Goal: Task Accomplishment & Management: Manage account settings

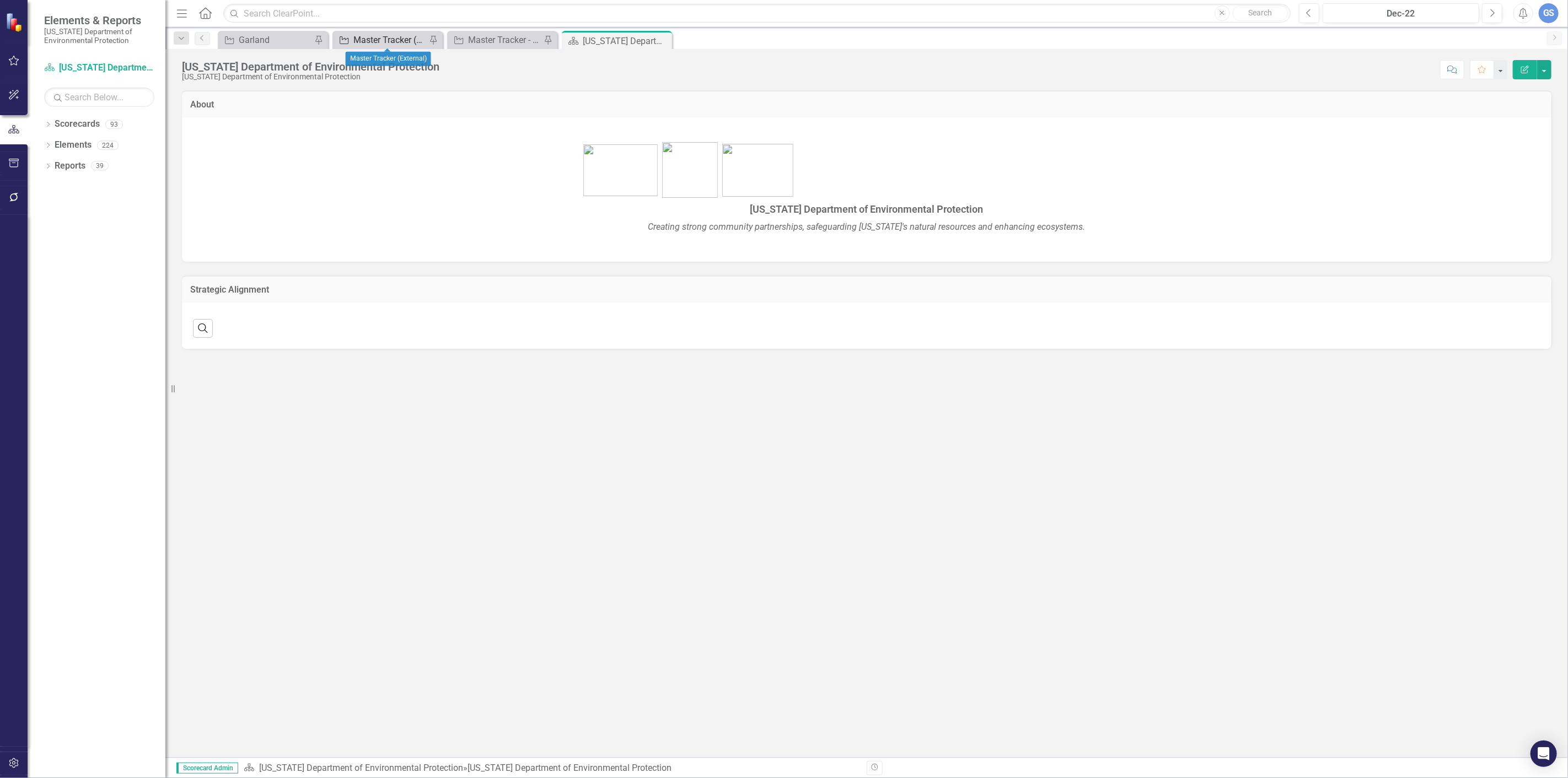
click at [364, 33] on div "Master Tracker (External)" at bounding box center [390, 40] width 73 height 14
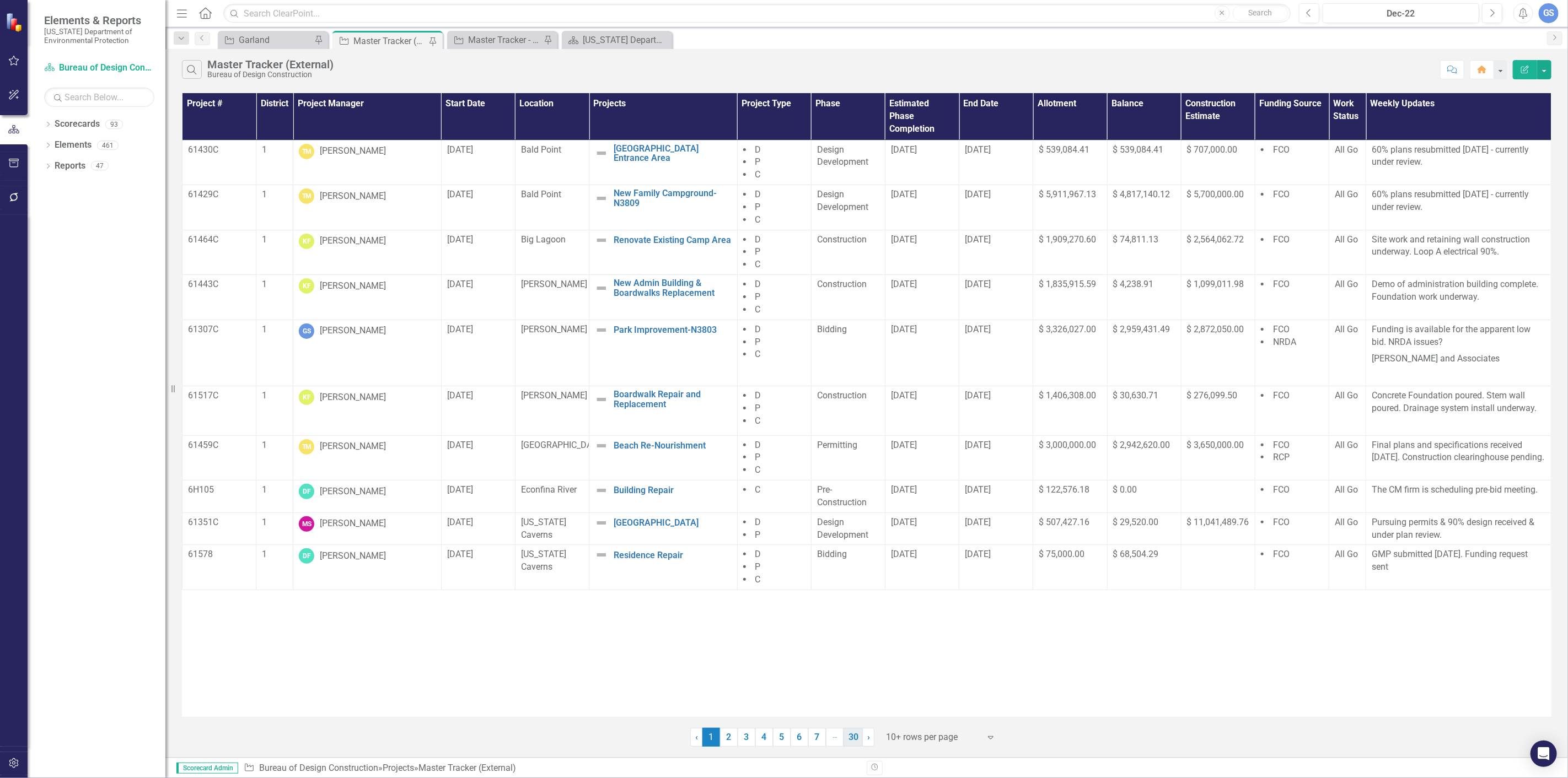
click at [855, 739] on link "30" at bounding box center [853, 737] width 19 height 19
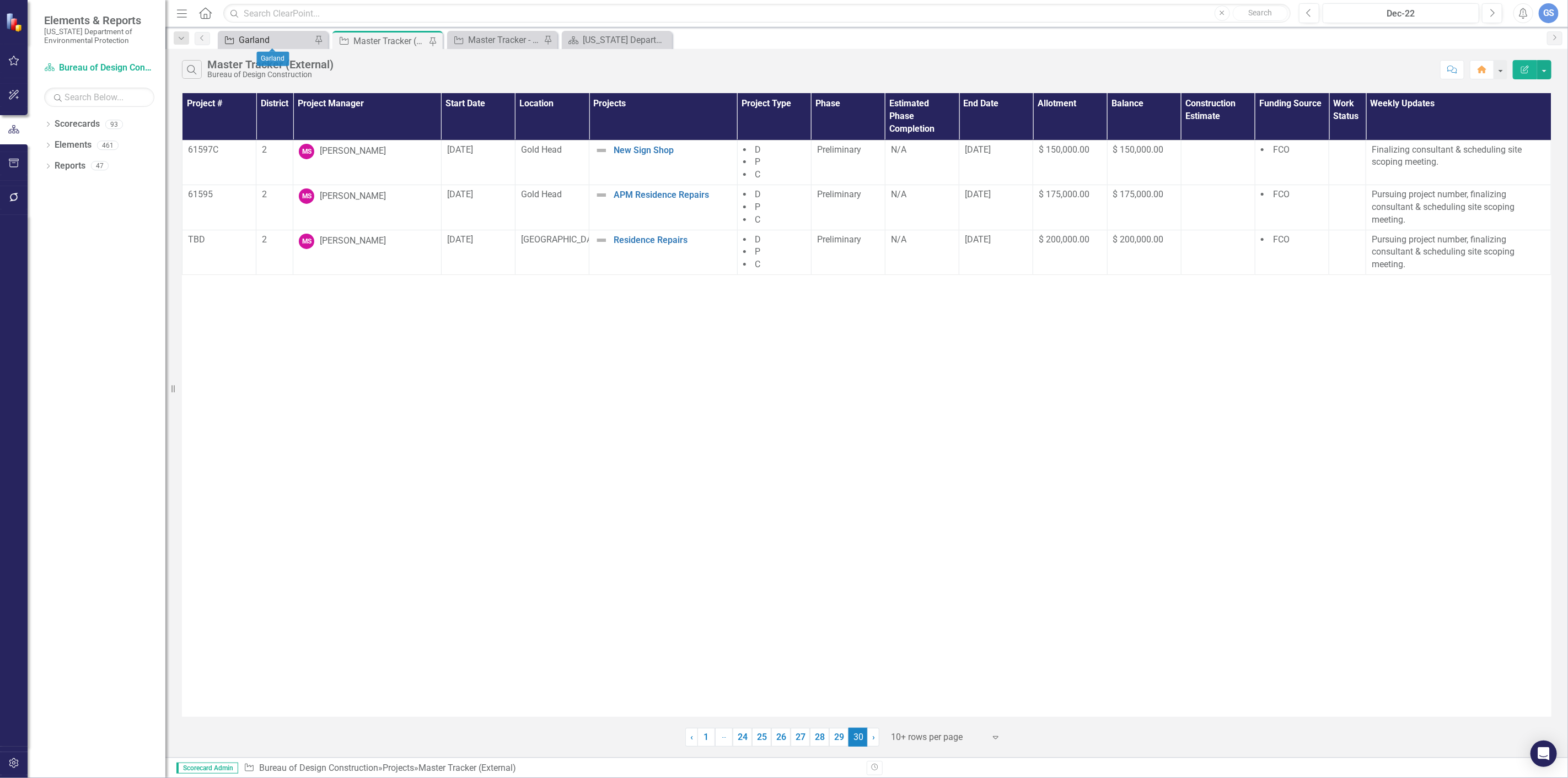
click at [253, 34] on div "Garland" at bounding box center [275, 40] width 73 height 14
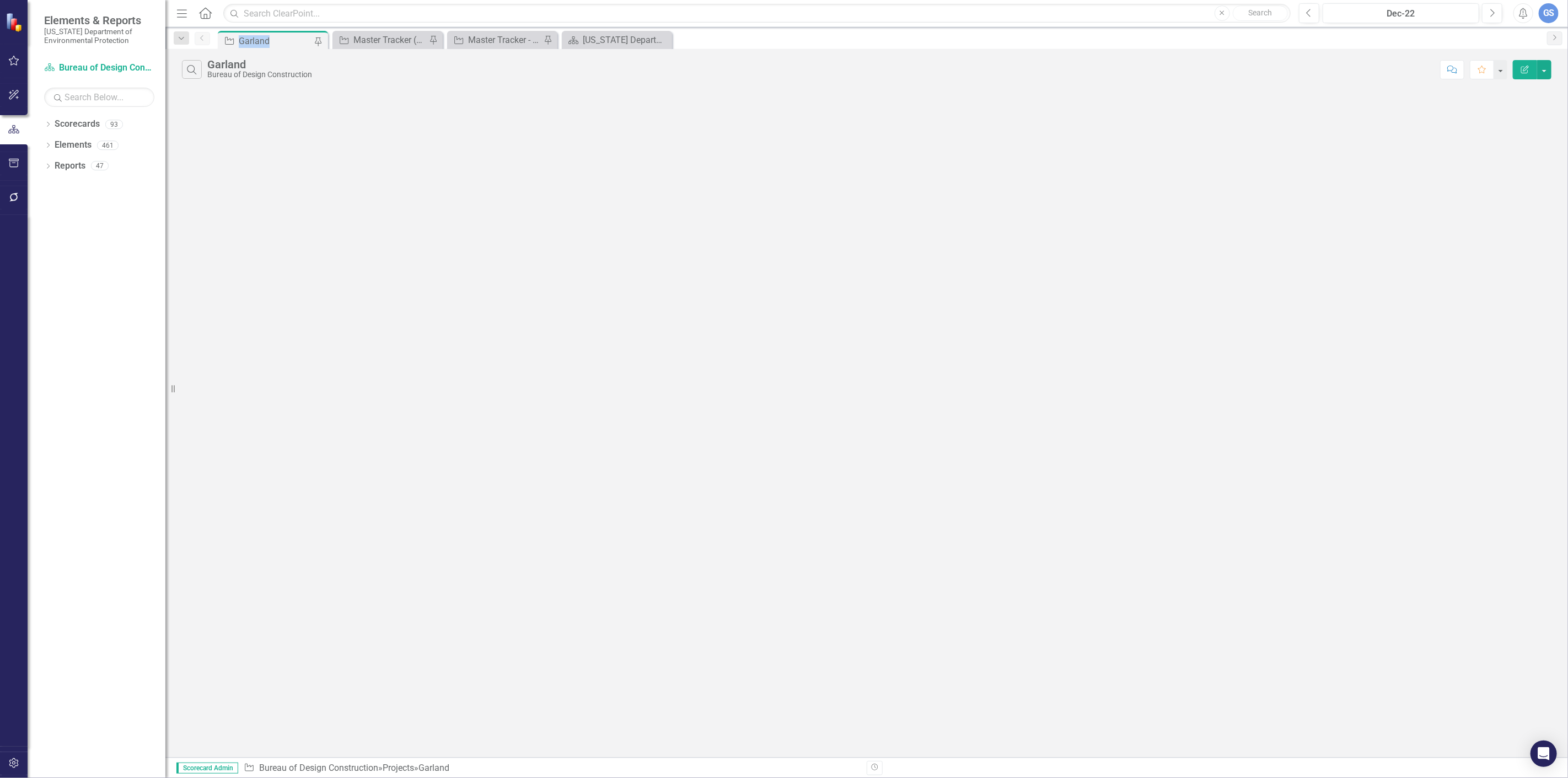
click at [253, 34] on div "Garland" at bounding box center [275, 41] width 73 height 14
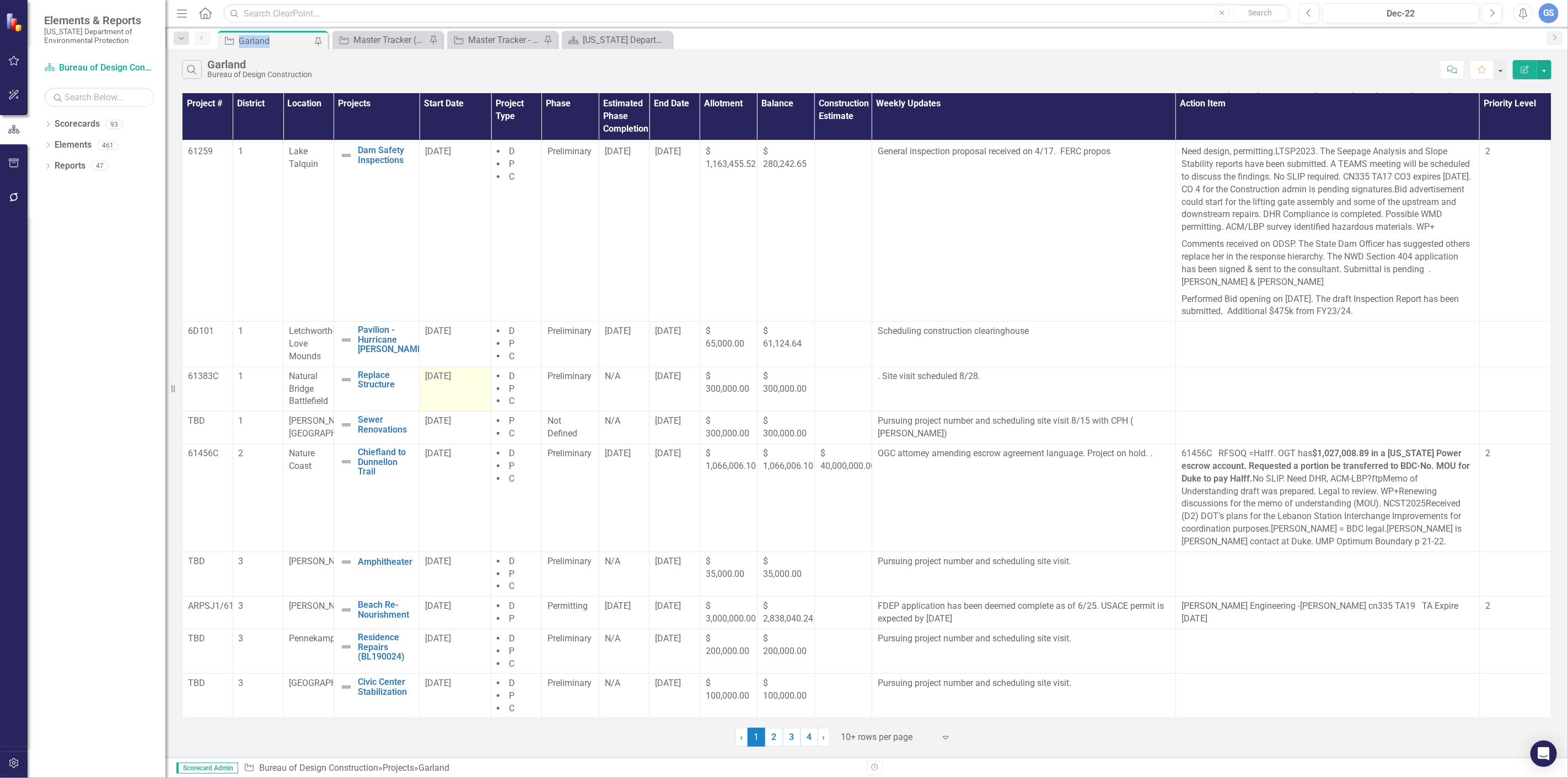
scroll to position [290, 0]
click at [808, 735] on link "4" at bounding box center [809, 737] width 18 height 19
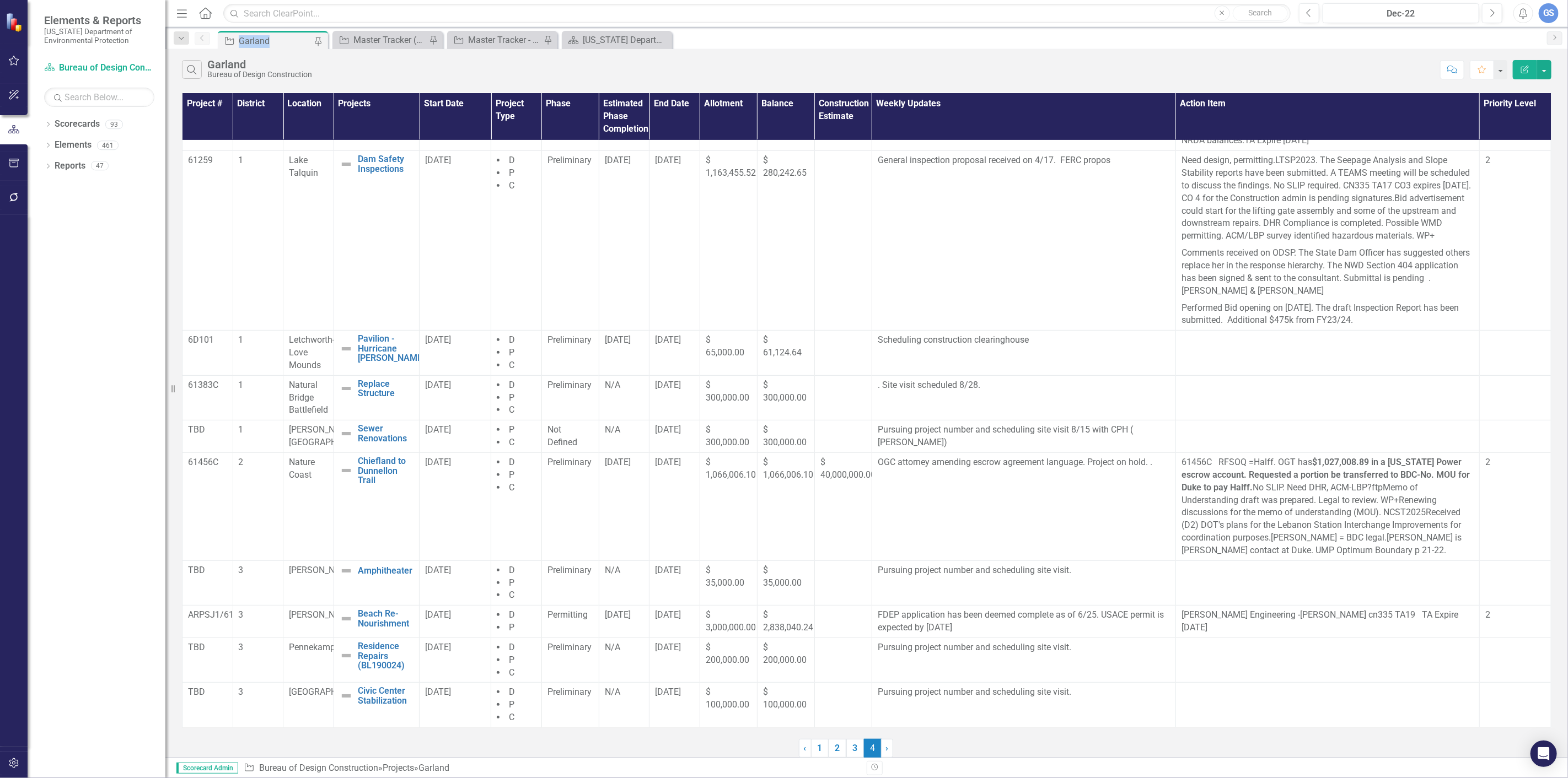
scroll to position [0, 0]
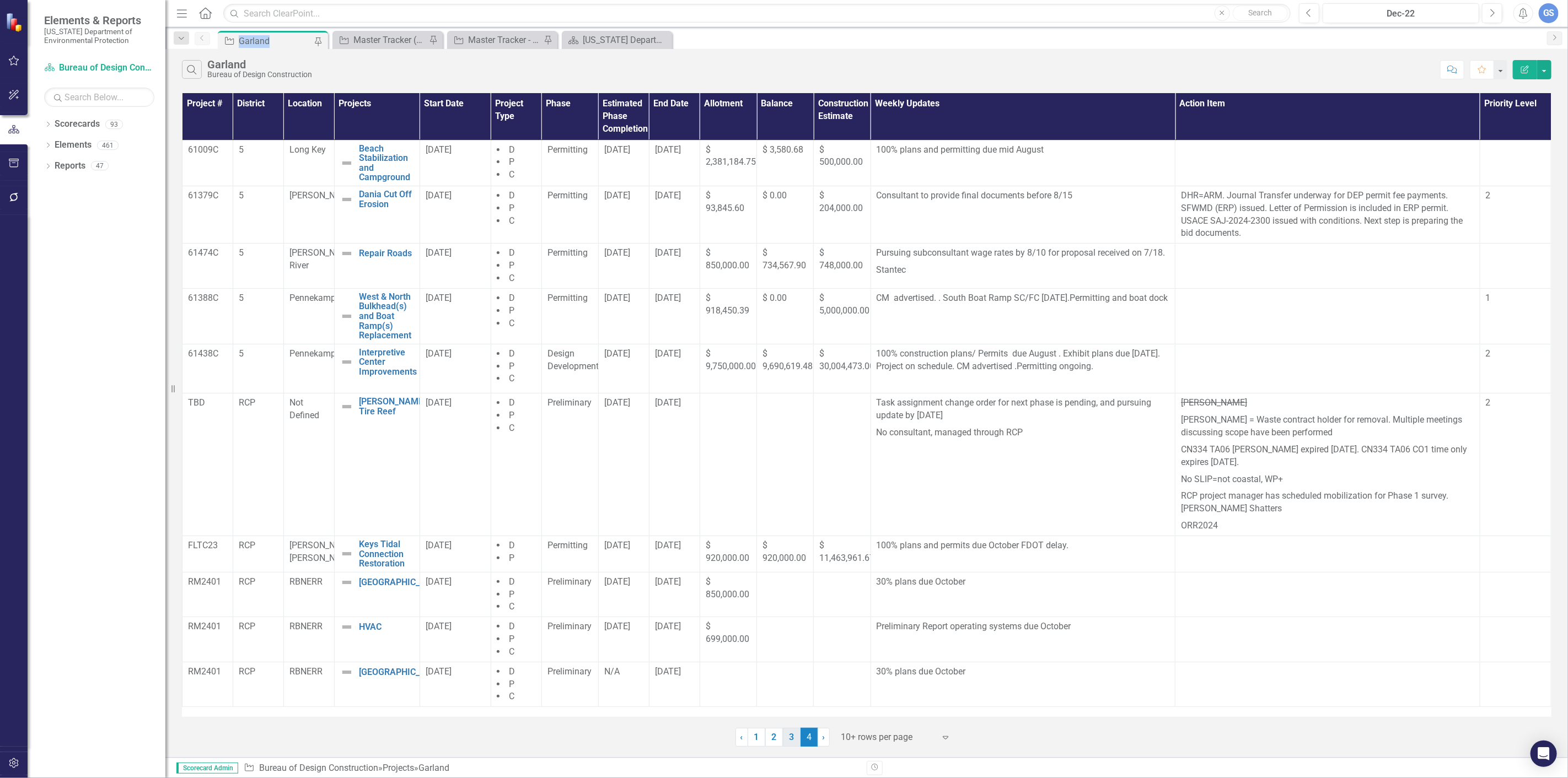
click at [794, 735] on link "3" at bounding box center [792, 737] width 18 height 19
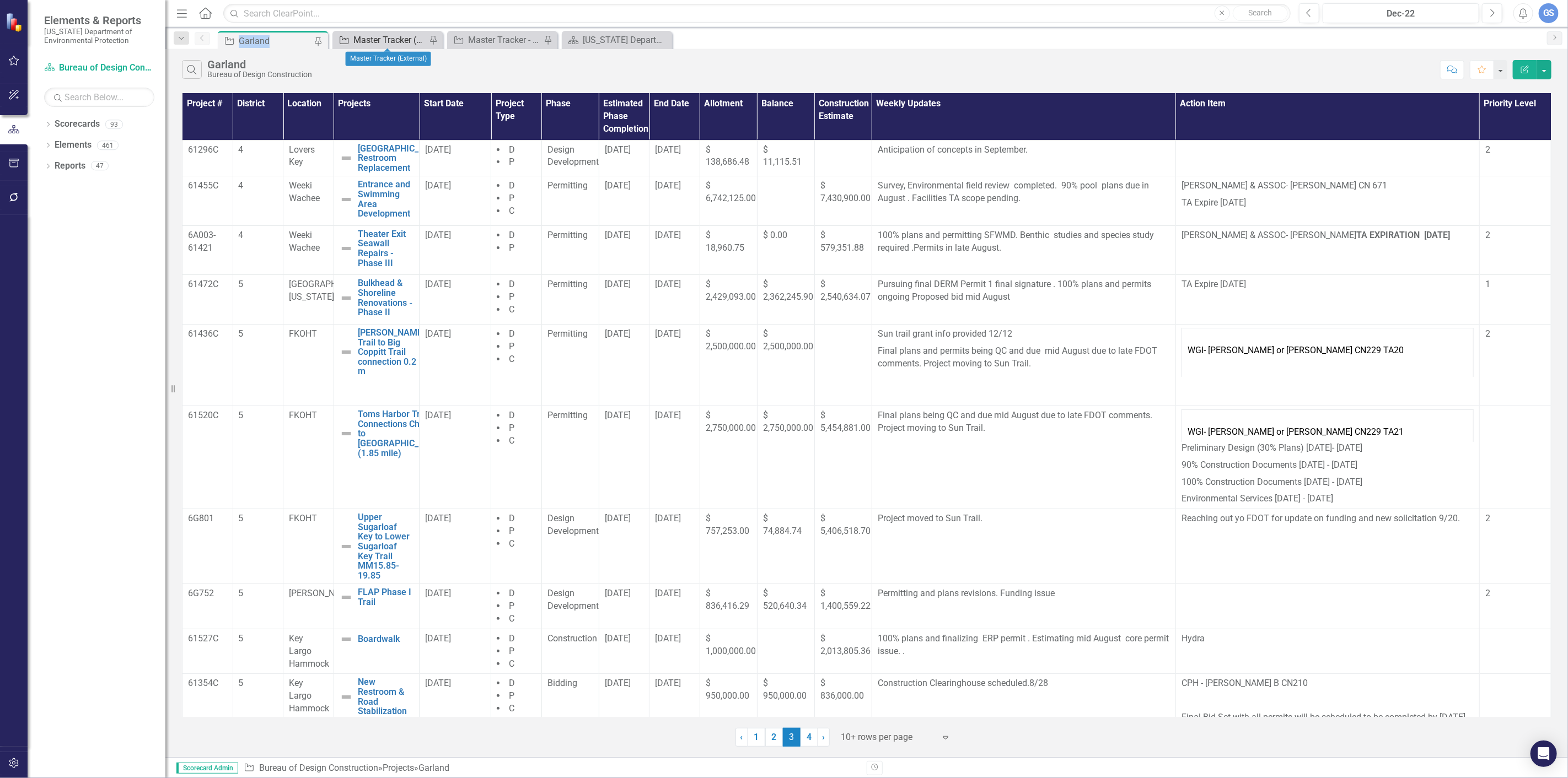
click at [369, 34] on div "Master Tracker (External)" at bounding box center [390, 40] width 73 height 14
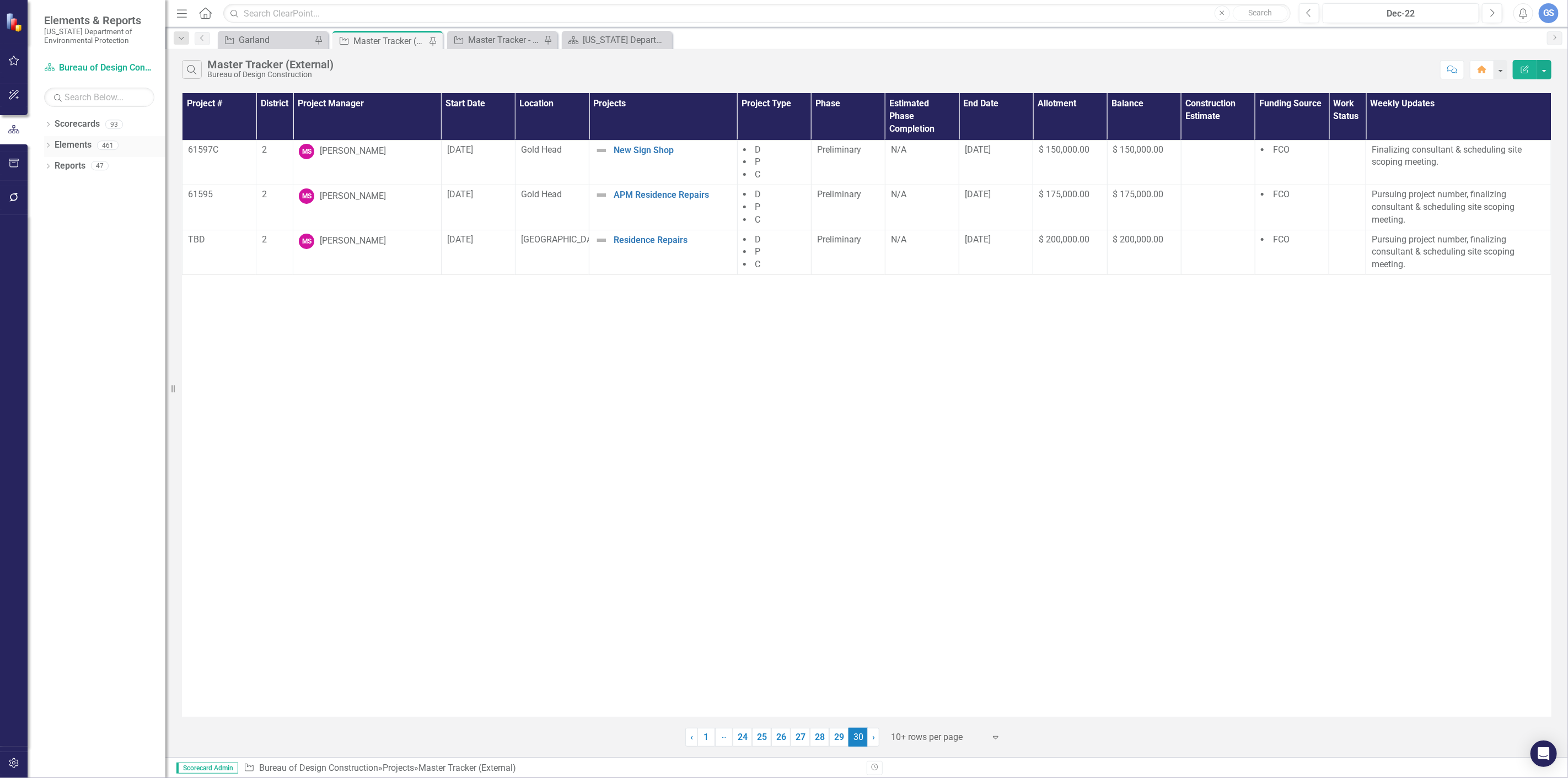
click at [47, 140] on div "Dropdown Elements 461" at bounding box center [104, 146] width 121 height 21
click at [44, 161] on div "Dropdown Reports 47" at bounding box center [104, 167] width 121 height 21
click at [48, 140] on div "Dropdown Elements 461" at bounding box center [104, 146] width 121 height 21
click at [62, 142] on link "Elements" at bounding box center [73, 145] width 37 height 13
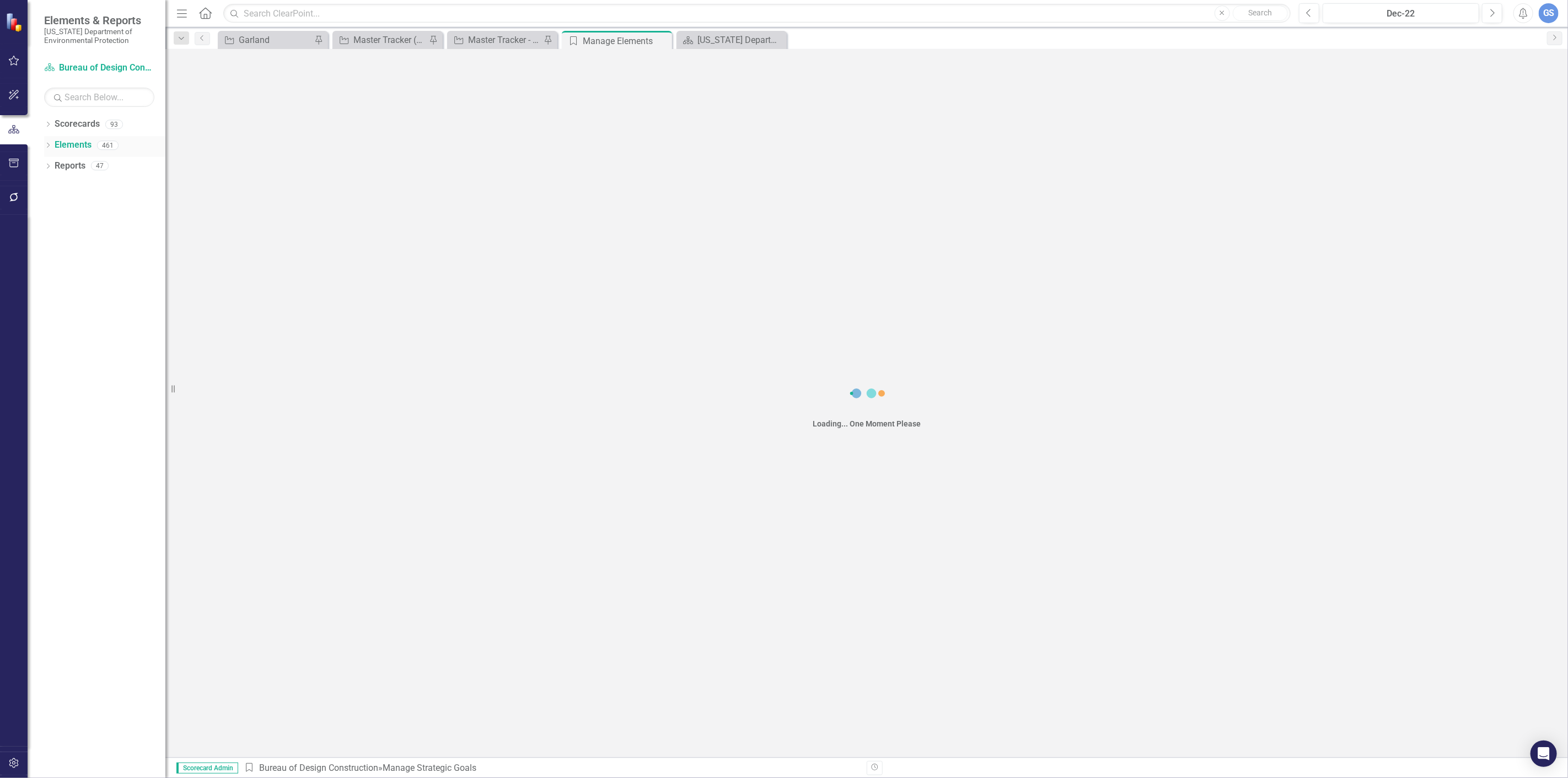
click at [62, 142] on link "Elements" at bounding box center [73, 145] width 37 height 13
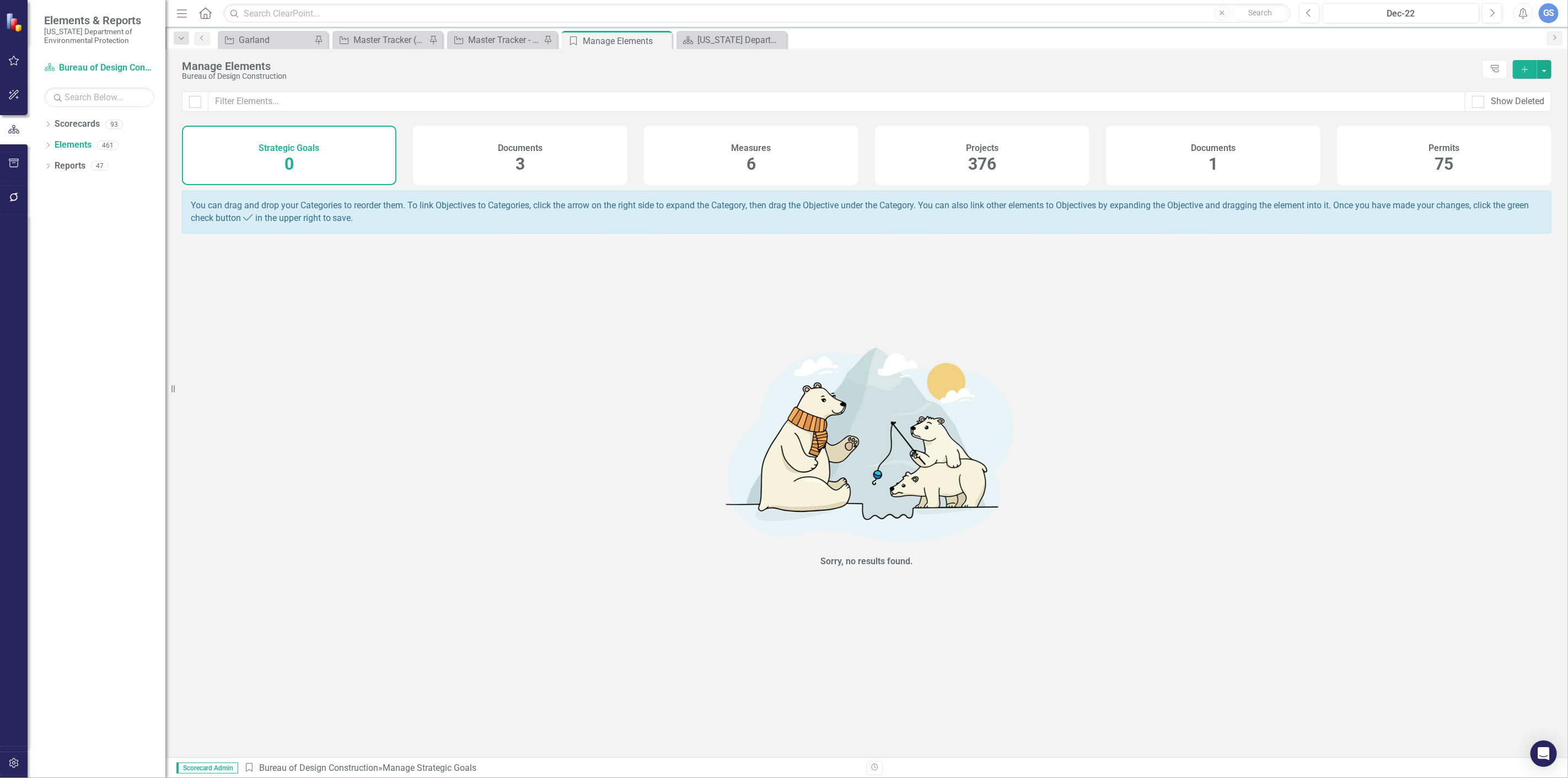
click at [985, 164] on span "376" at bounding box center [982, 164] width 28 height 19
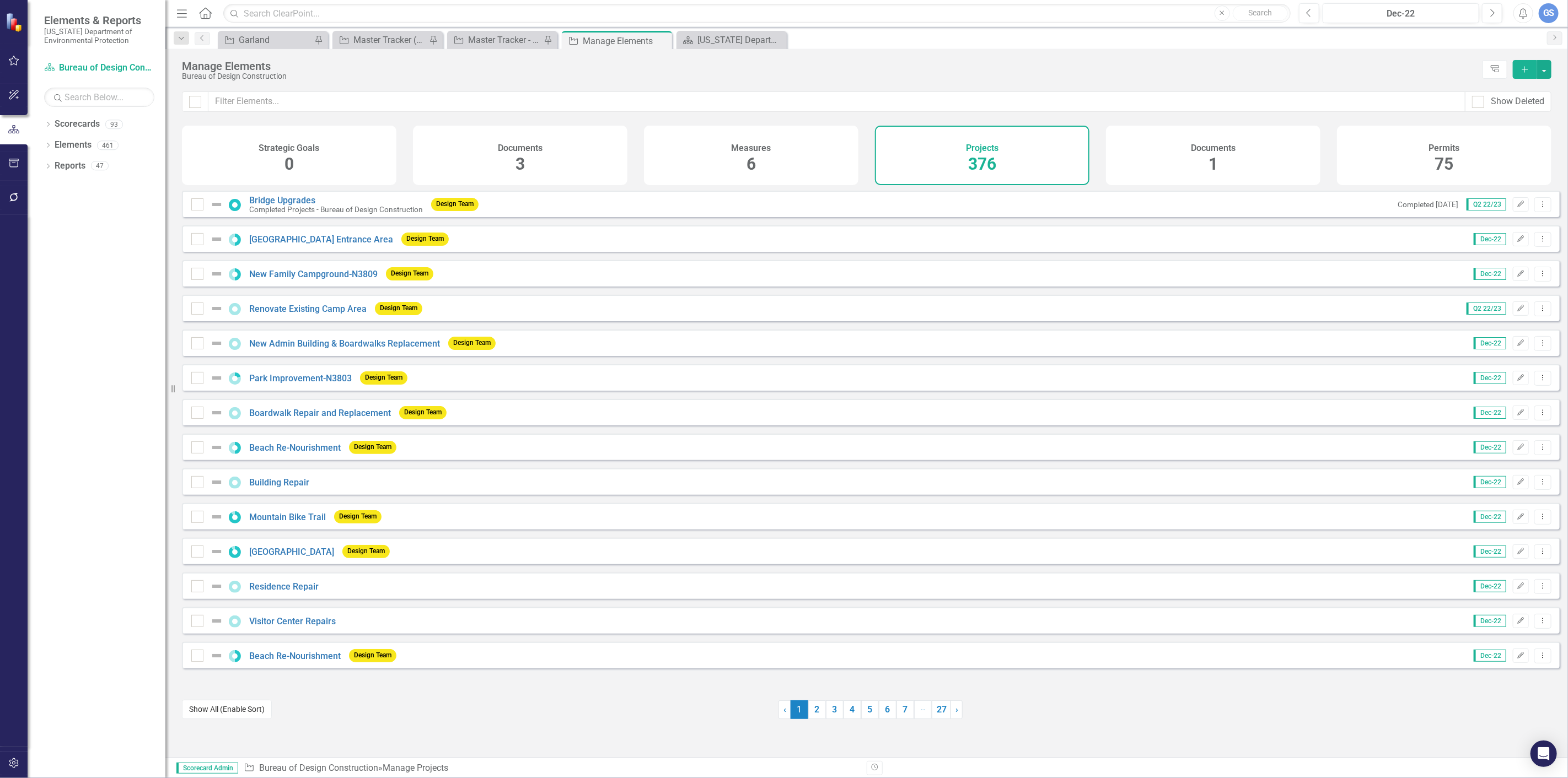
click at [219, 705] on button "Show All (Enable Sort)" at bounding box center [227, 709] width 90 height 19
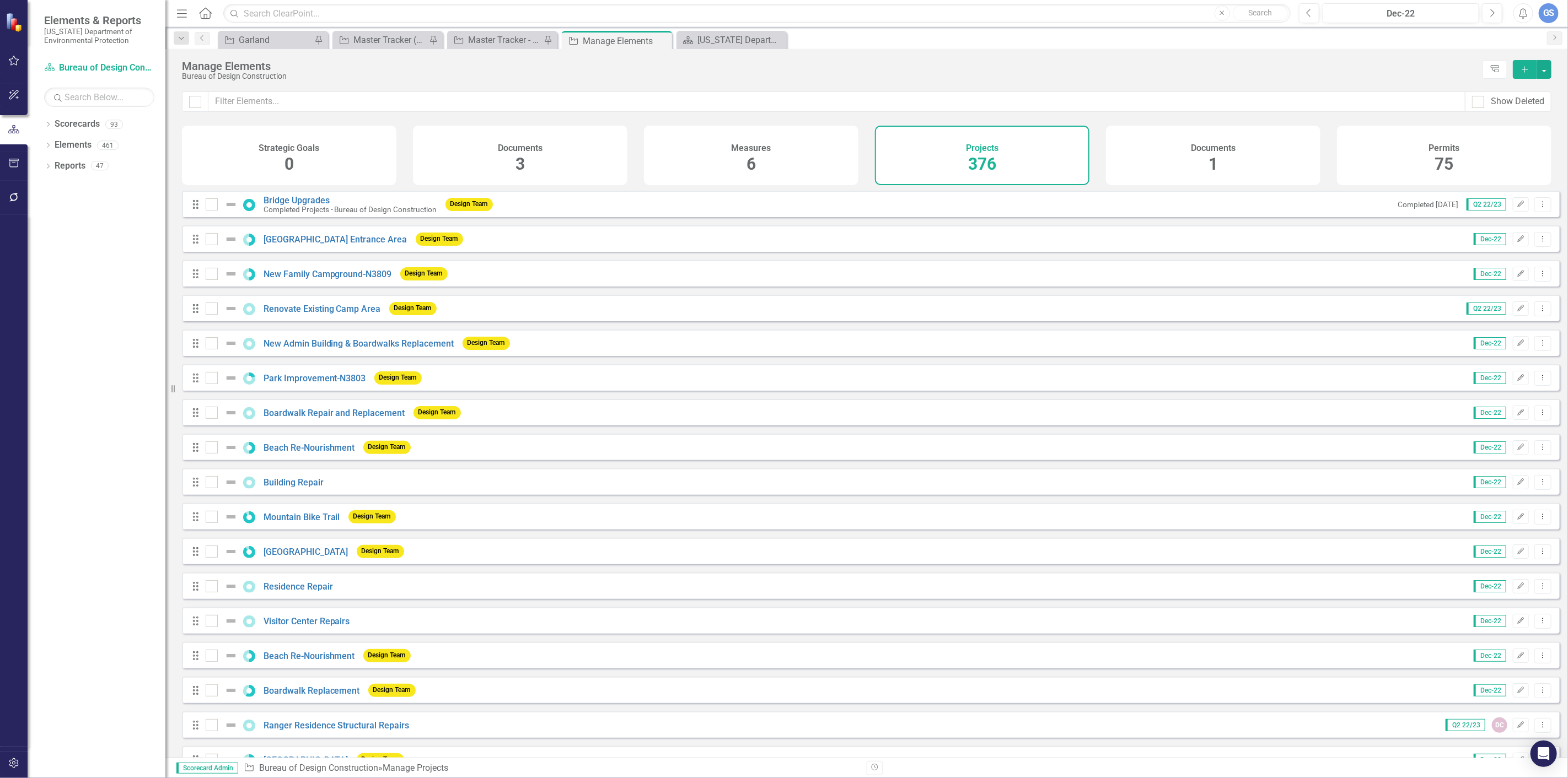
click at [1520, 66] on icon "Add" at bounding box center [1525, 69] width 10 height 8
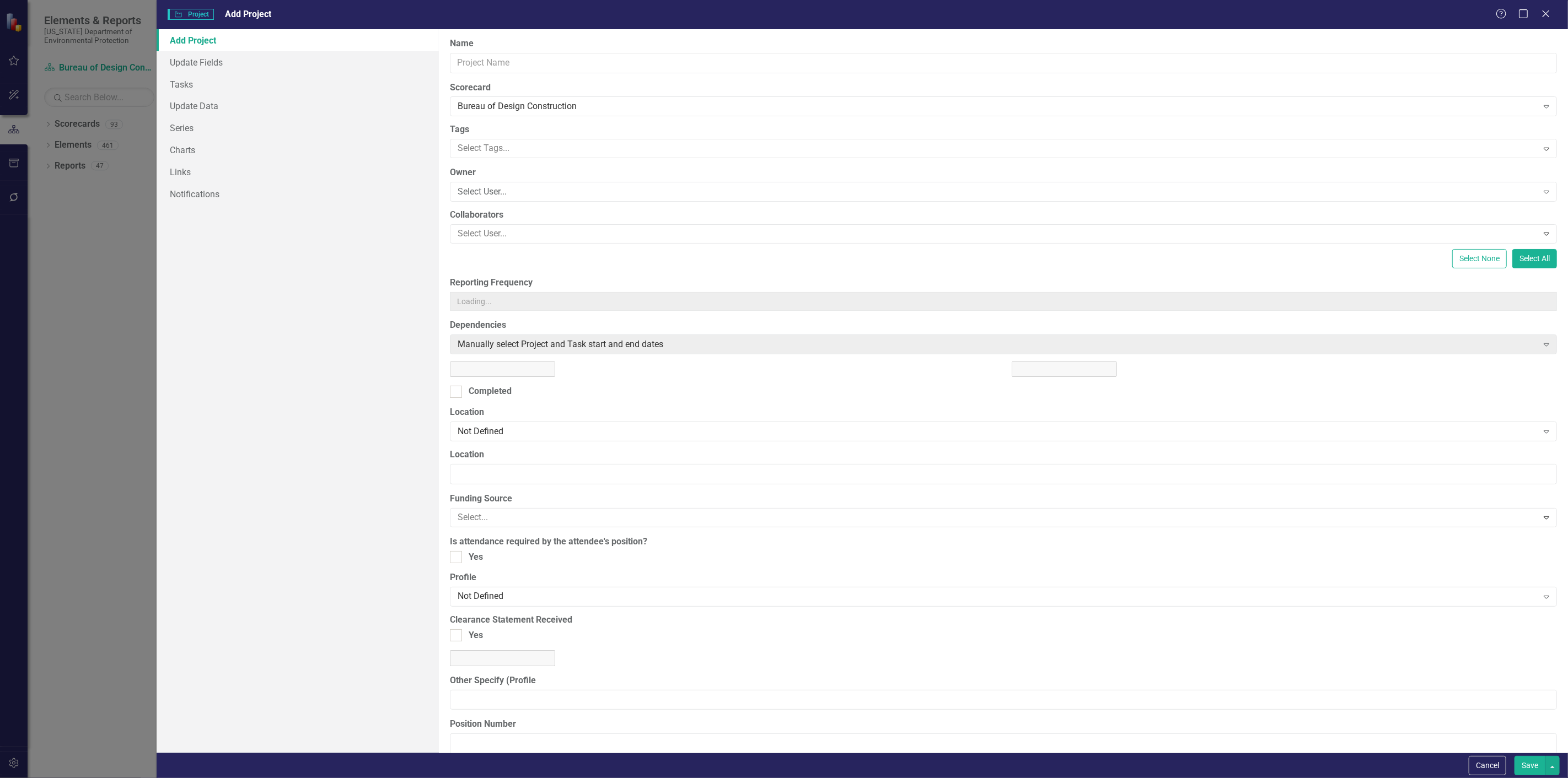
type input "https://"
type input "0"
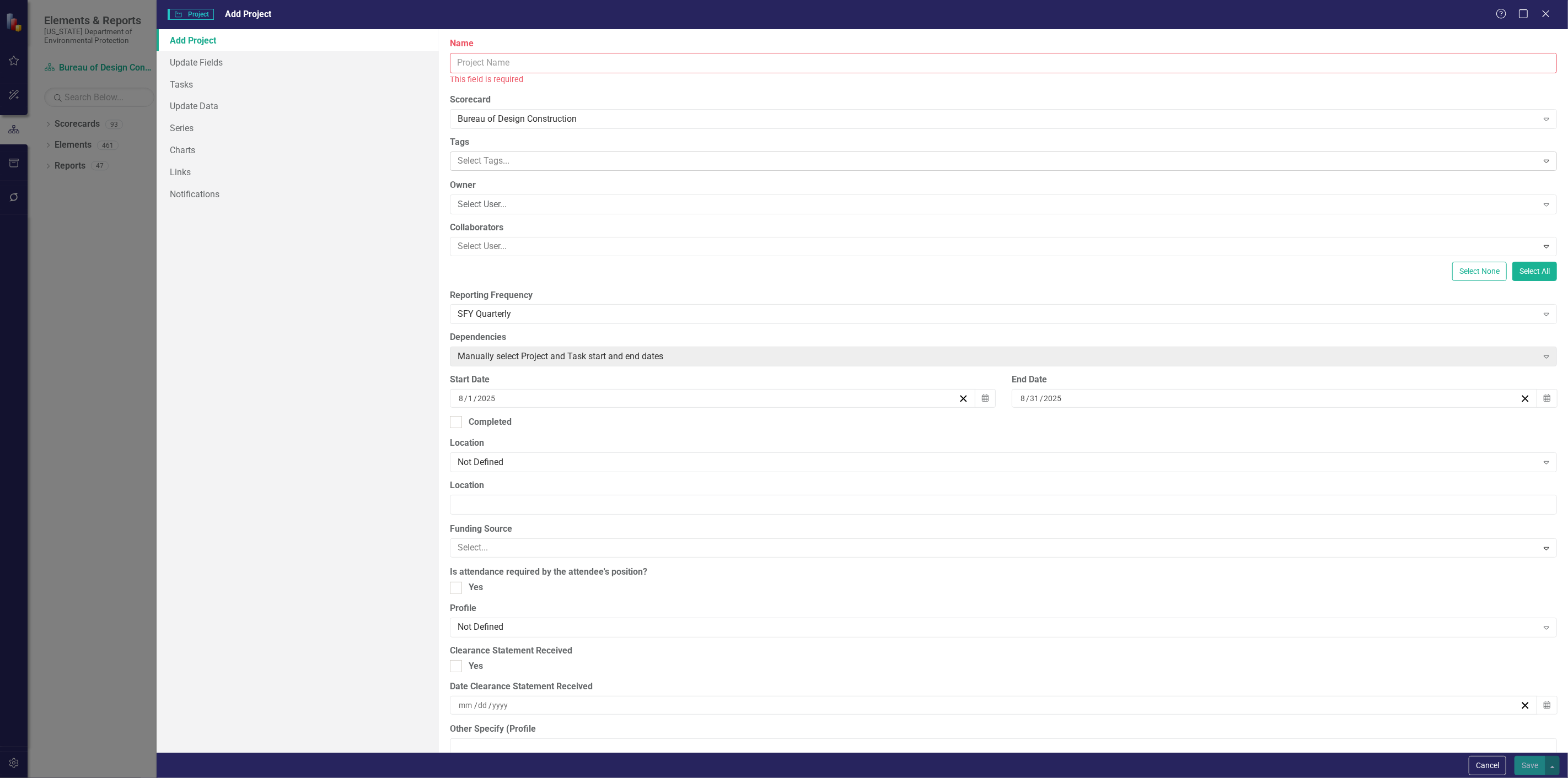
click at [481, 164] on div at bounding box center [995, 161] width 1084 height 15
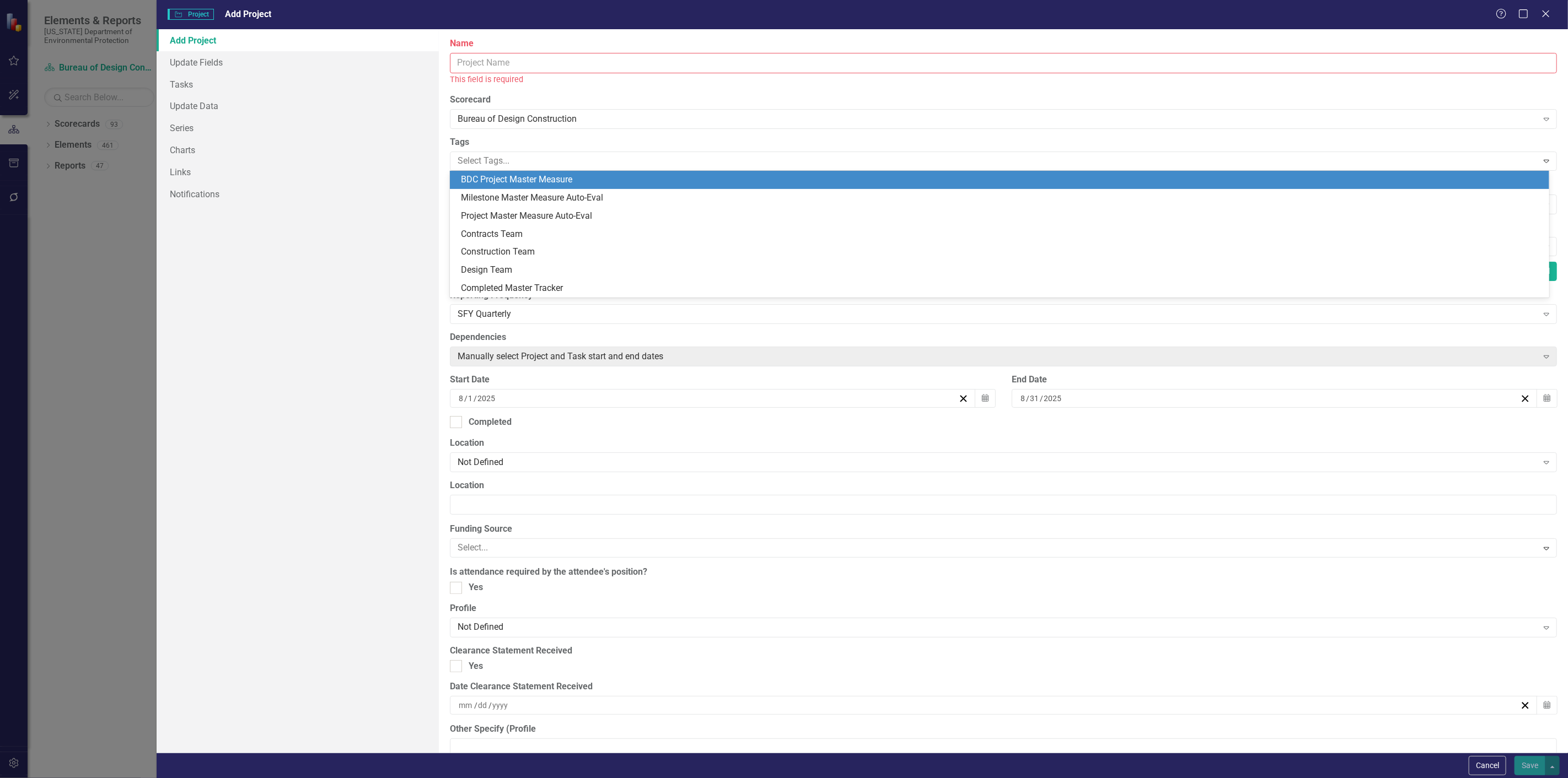
click at [739, 253] on div "Construction Team" at bounding box center [1002, 252] width 1082 height 13
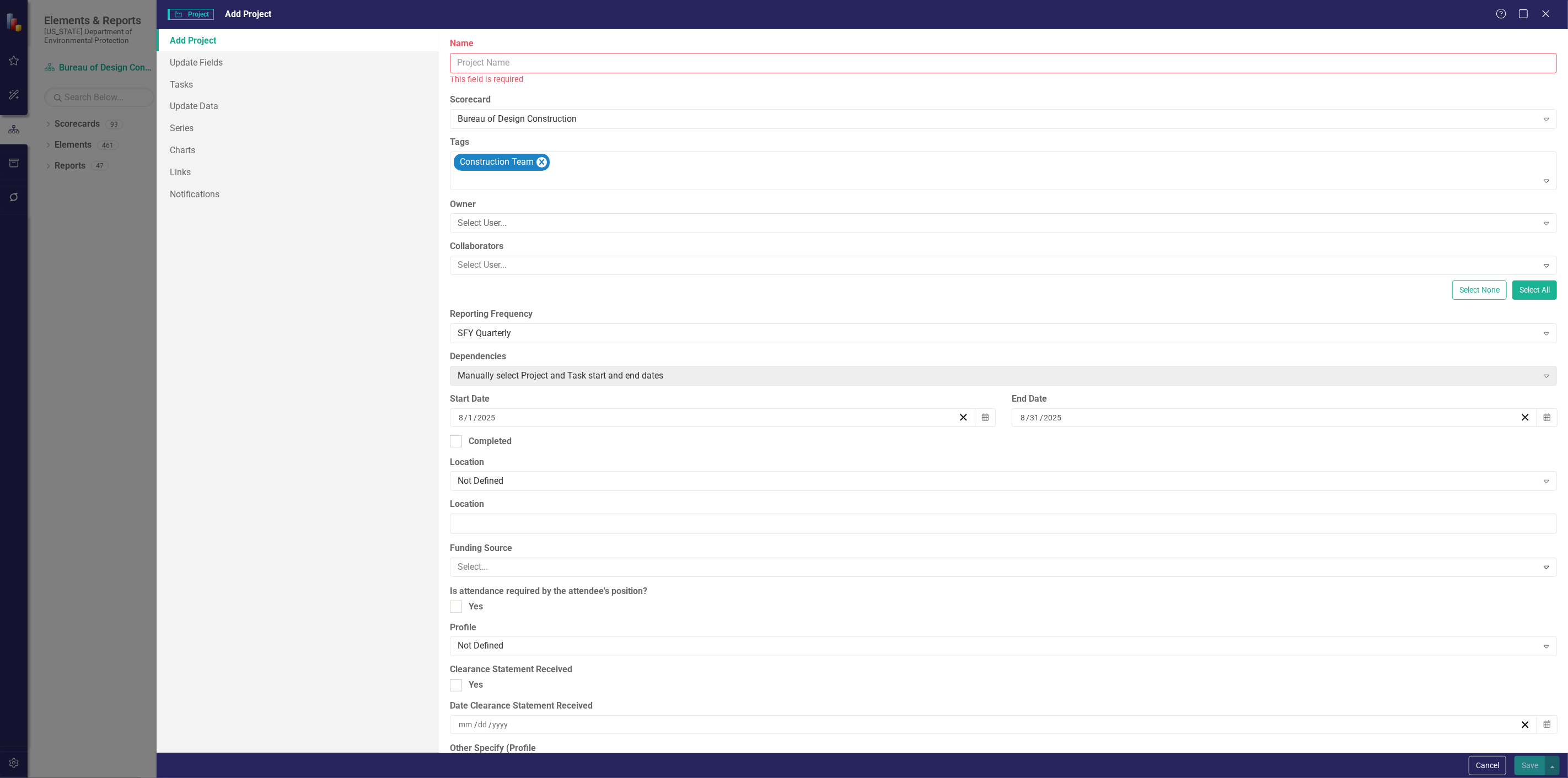
click at [305, 294] on div "Add Project Update Fields Tasks Update Data Series Charts Links Notifications" at bounding box center [297, 391] width 282 height 724
drag, startPoint x: 167, startPoint y: 543, endPoint x: 175, endPoint y: 533, distance: 12.8
click at [167, 544] on div "Add Project Update Fields Tasks Update Data Series Charts Links Notifications" at bounding box center [297, 391] width 282 height 724
click at [200, 434] on div "Add Project Update Fields Tasks Update Data Series Charts Links Notifications" at bounding box center [297, 391] width 282 height 724
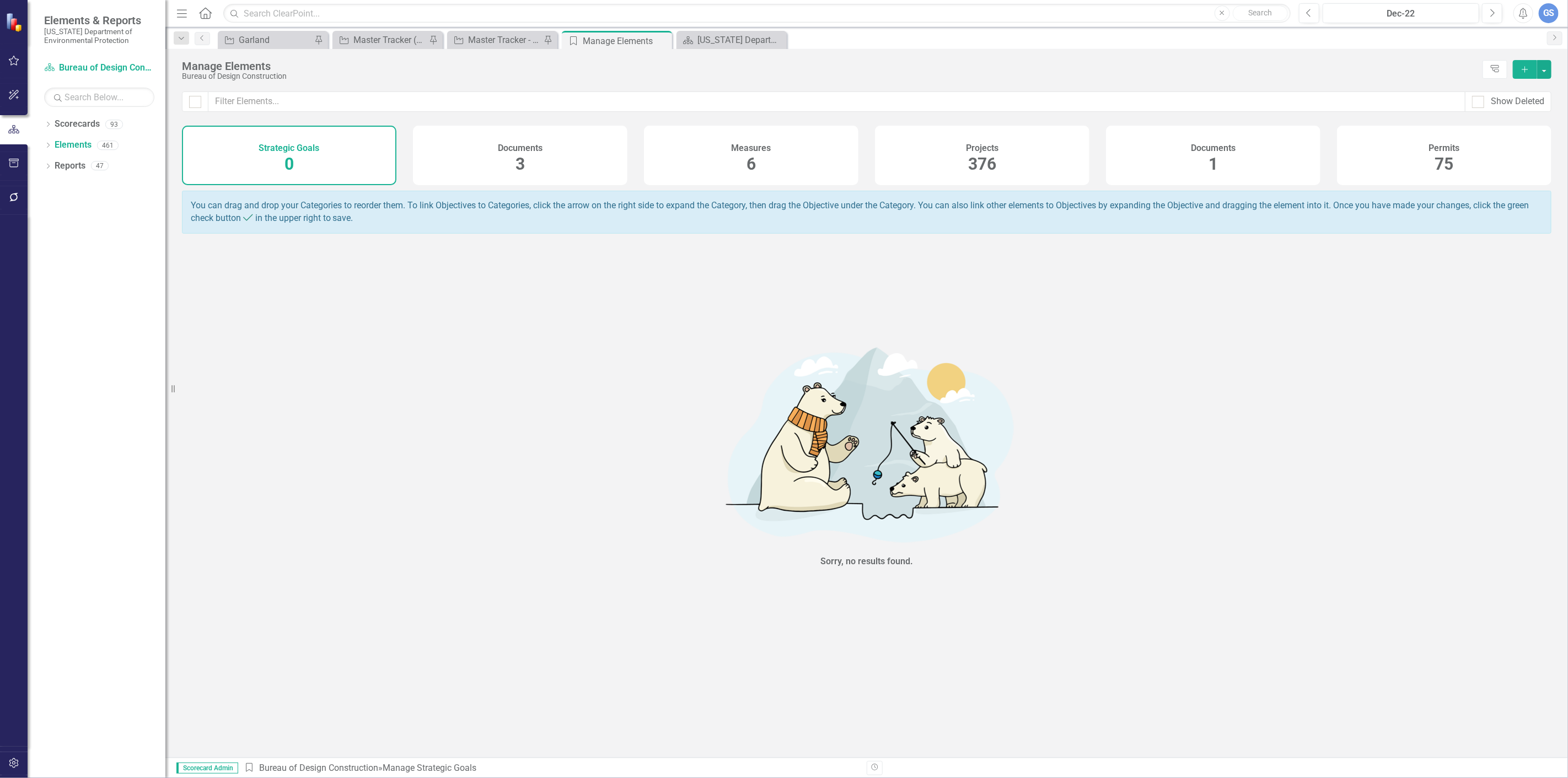
click at [995, 156] on span "376" at bounding box center [982, 164] width 28 height 19
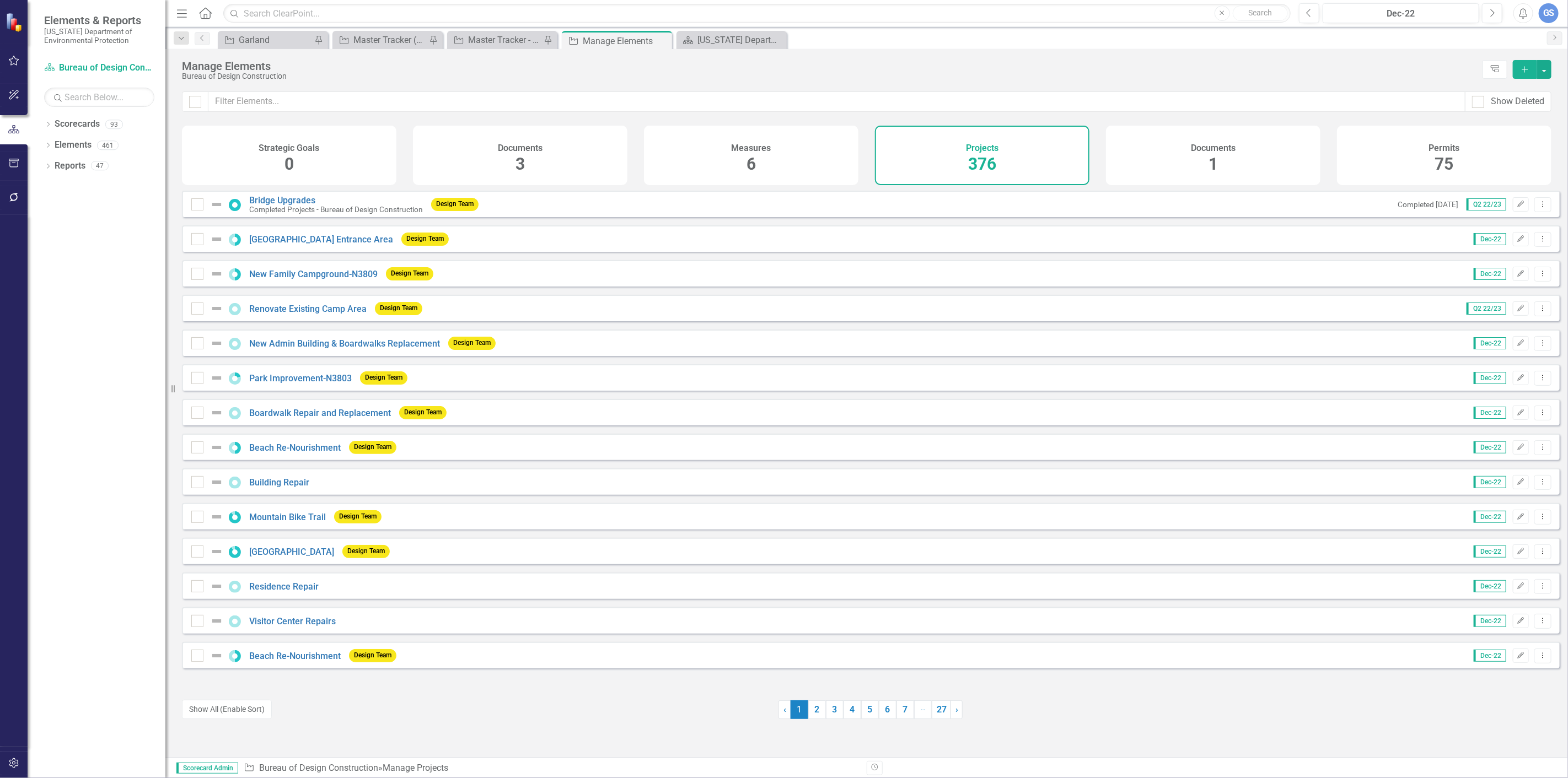
click at [1528, 67] on icon "Add" at bounding box center [1525, 69] width 10 height 8
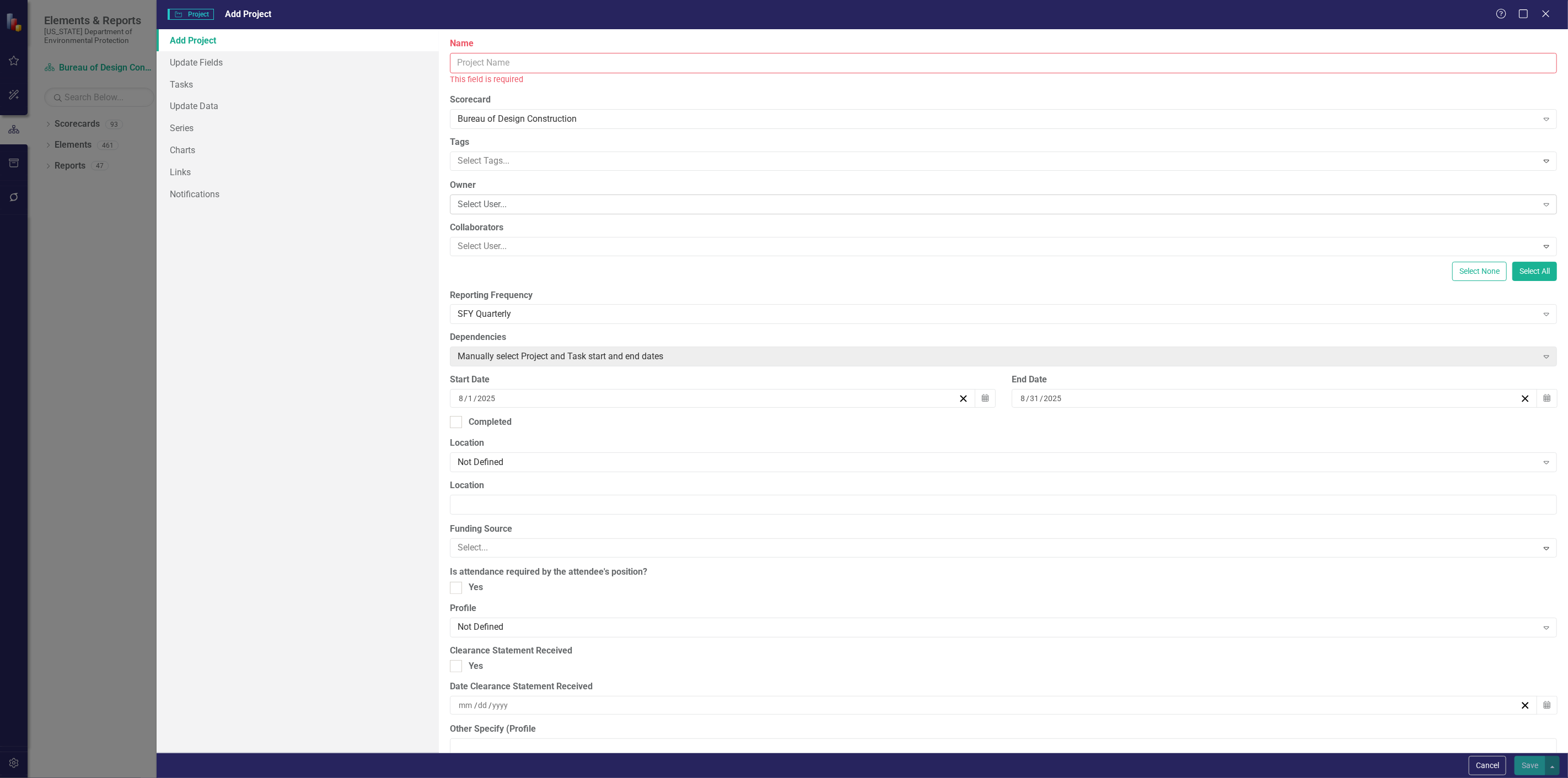
click at [477, 204] on div "Select User..." at bounding box center [997, 204] width 1079 height 13
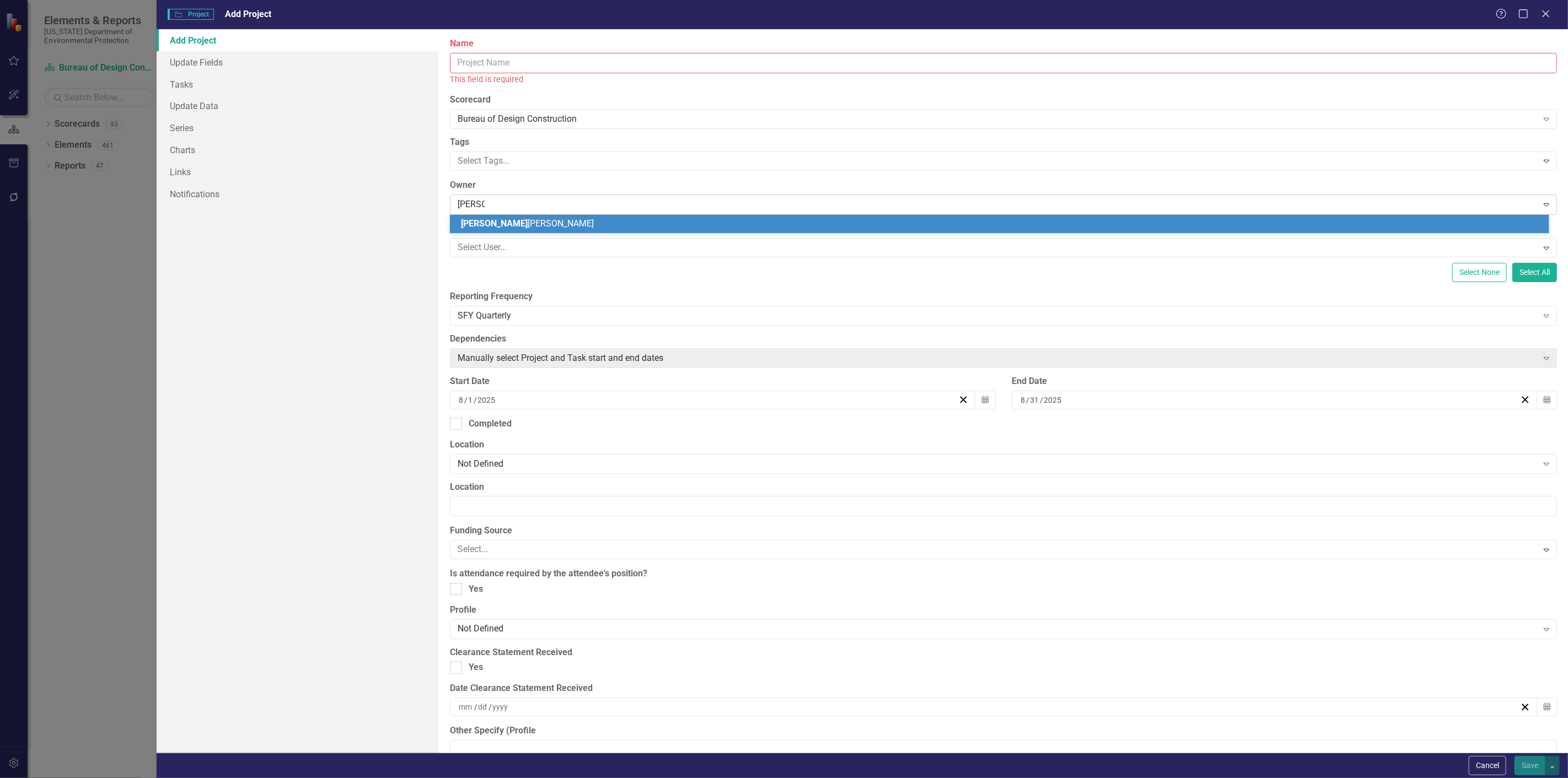
type input "garland"
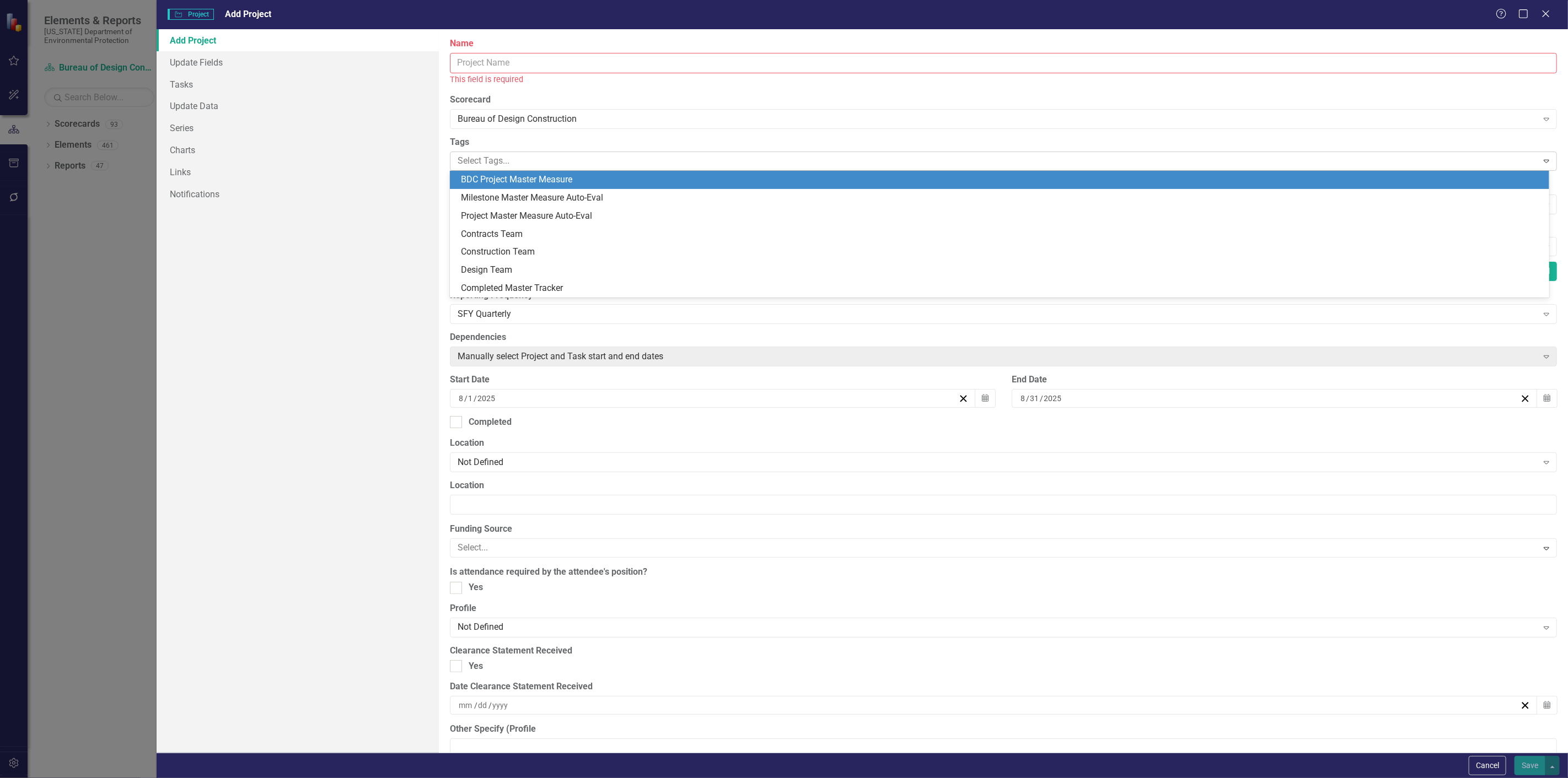
click at [481, 155] on div at bounding box center [995, 161] width 1084 height 15
click at [313, 185] on link "Notifications" at bounding box center [297, 194] width 282 height 22
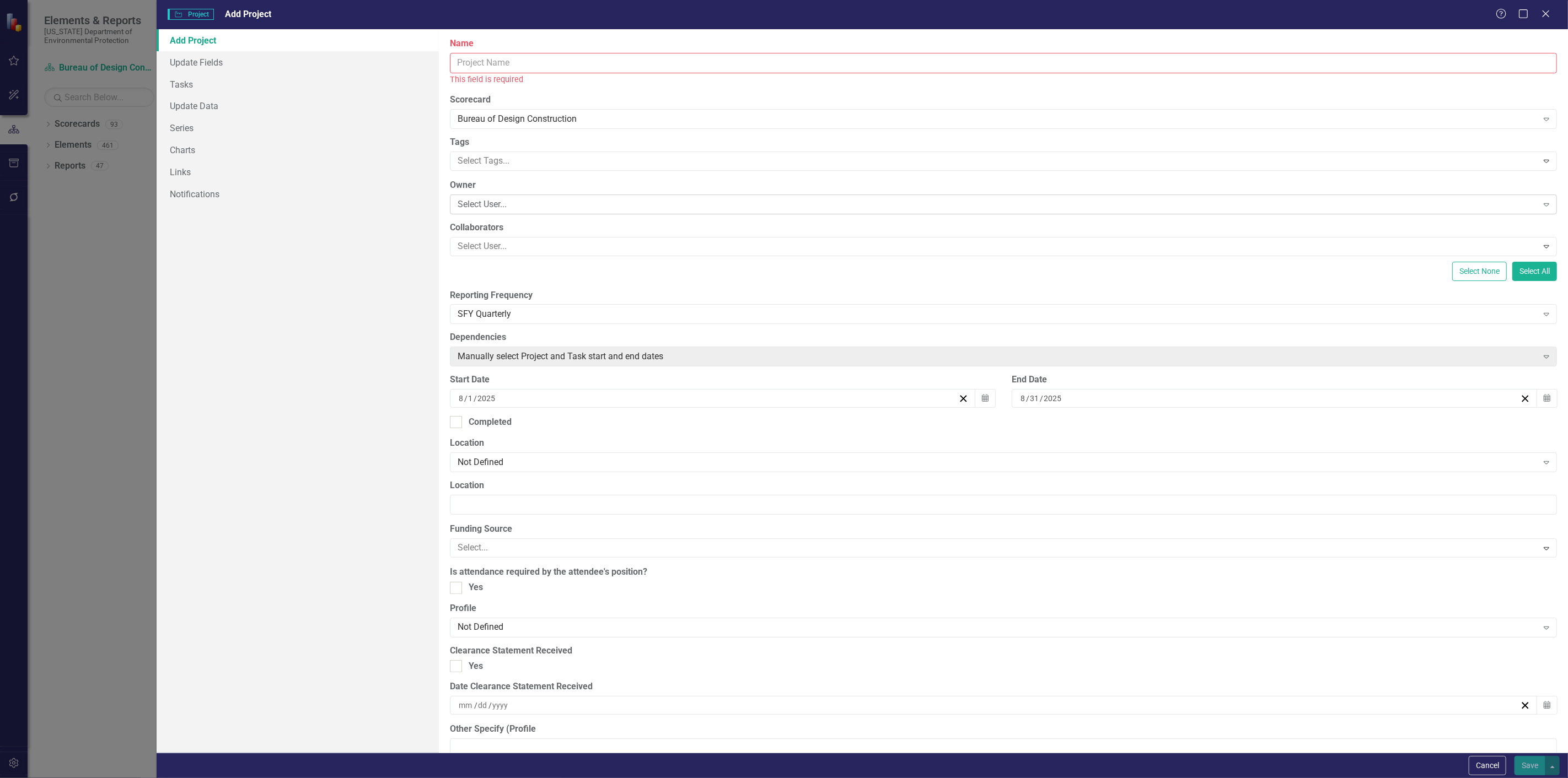
click at [480, 201] on div "Select User..." at bounding box center [997, 204] width 1079 height 13
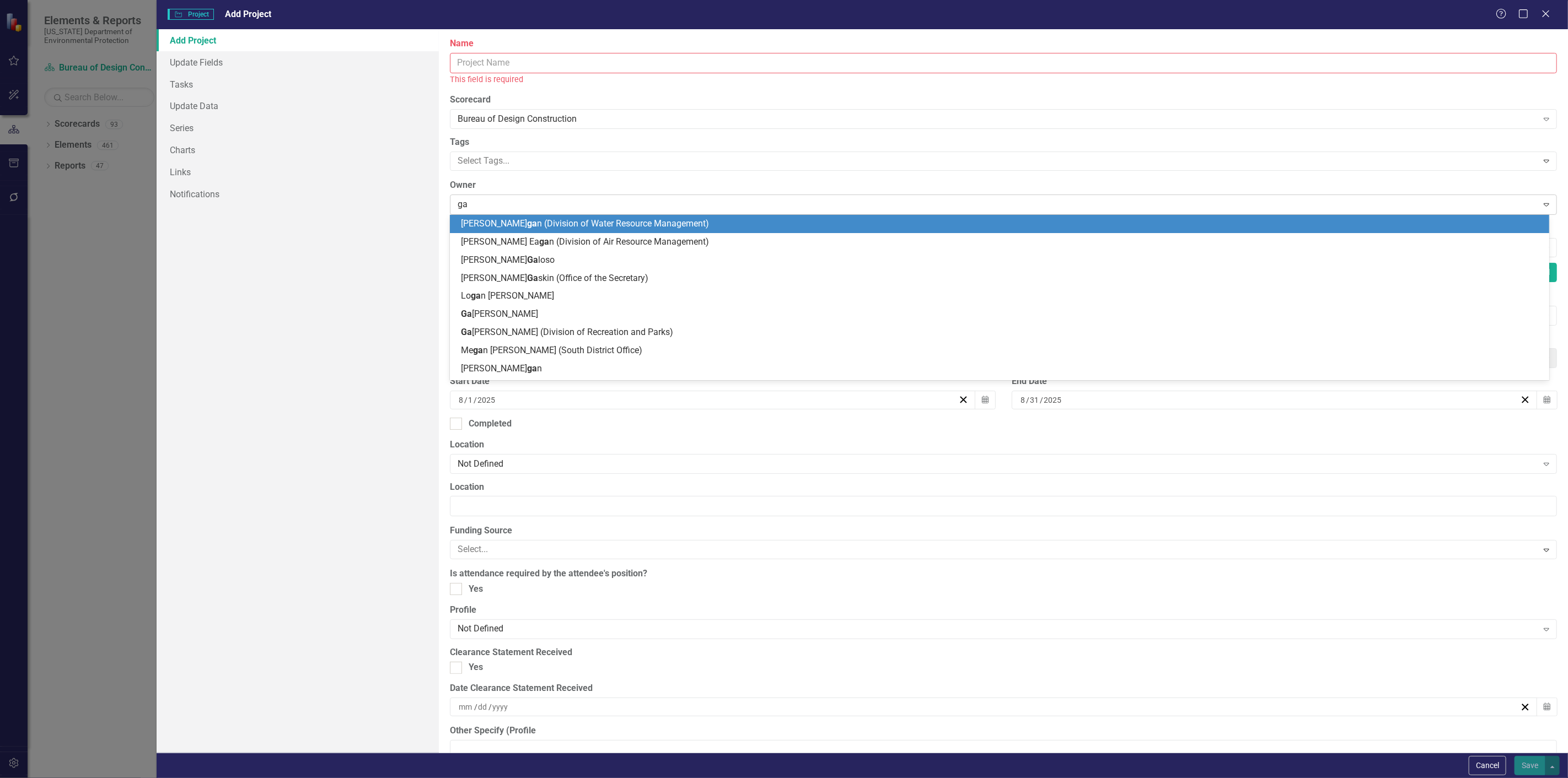
type input "gar"
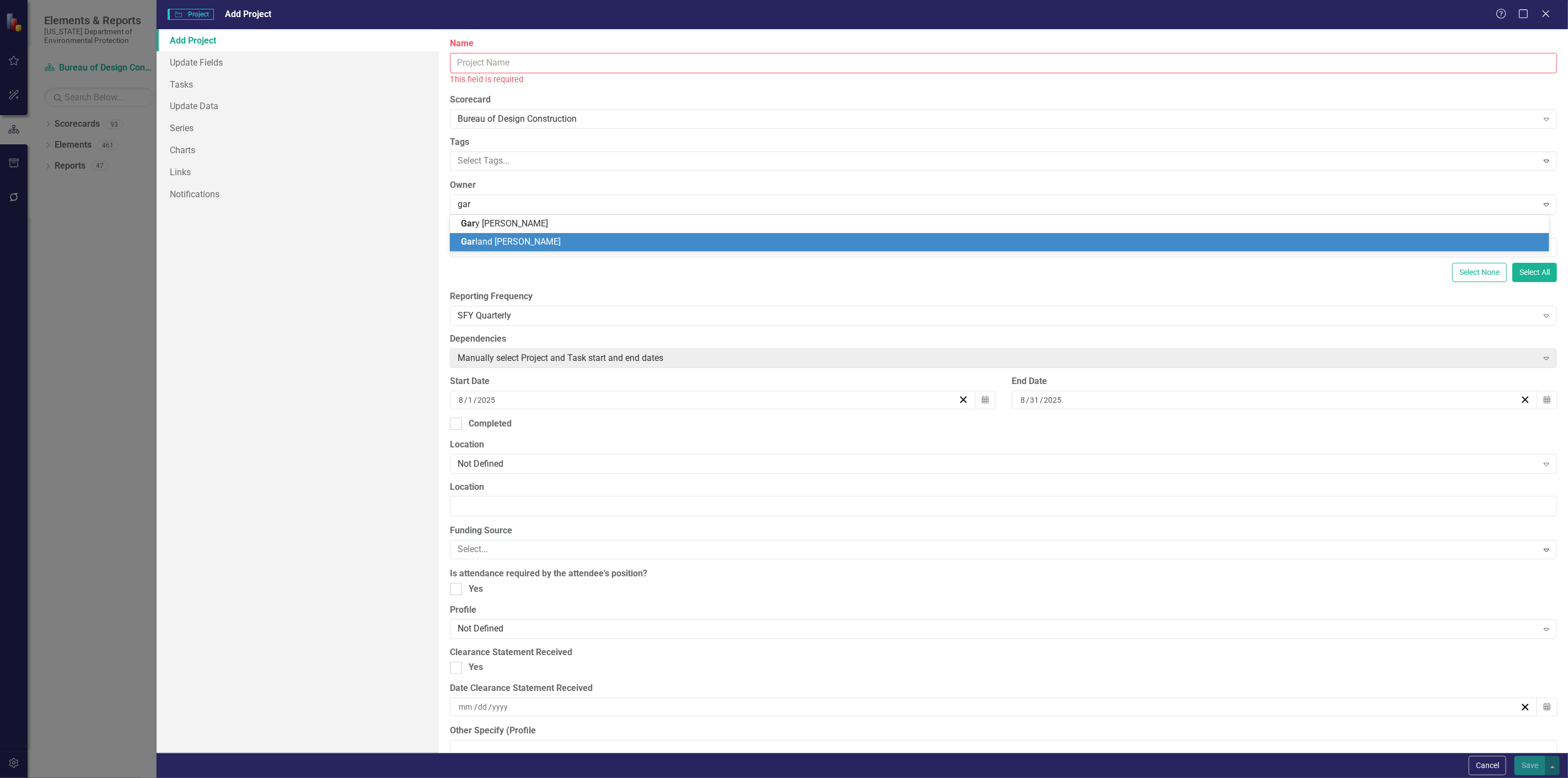
click at [479, 236] on div "Gar land [PERSON_NAME]" at bounding box center [1002, 242] width 1082 height 13
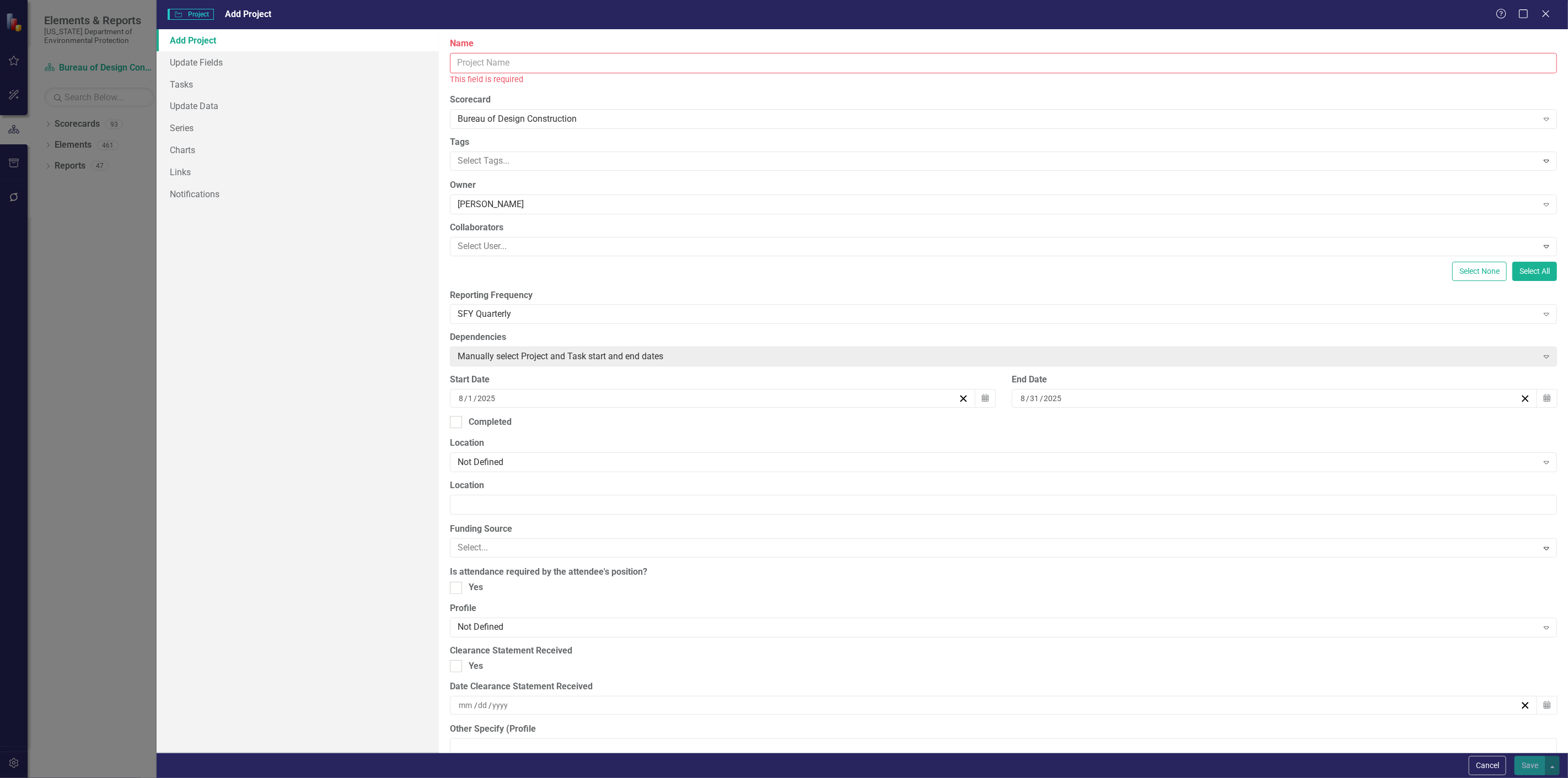
click at [664, 215] on div "ClearPoint Can Do More! How ClearPoint Can Help Close Enterprise plans can auto…" at bounding box center [1003, 391] width 1129 height 724
click at [482, 63] on input "Name" at bounding box center [1003, 63] width 1107 height 21
click at [492, 61] on input "Name" at bounding box center [1003, 63] width 1107 height 21
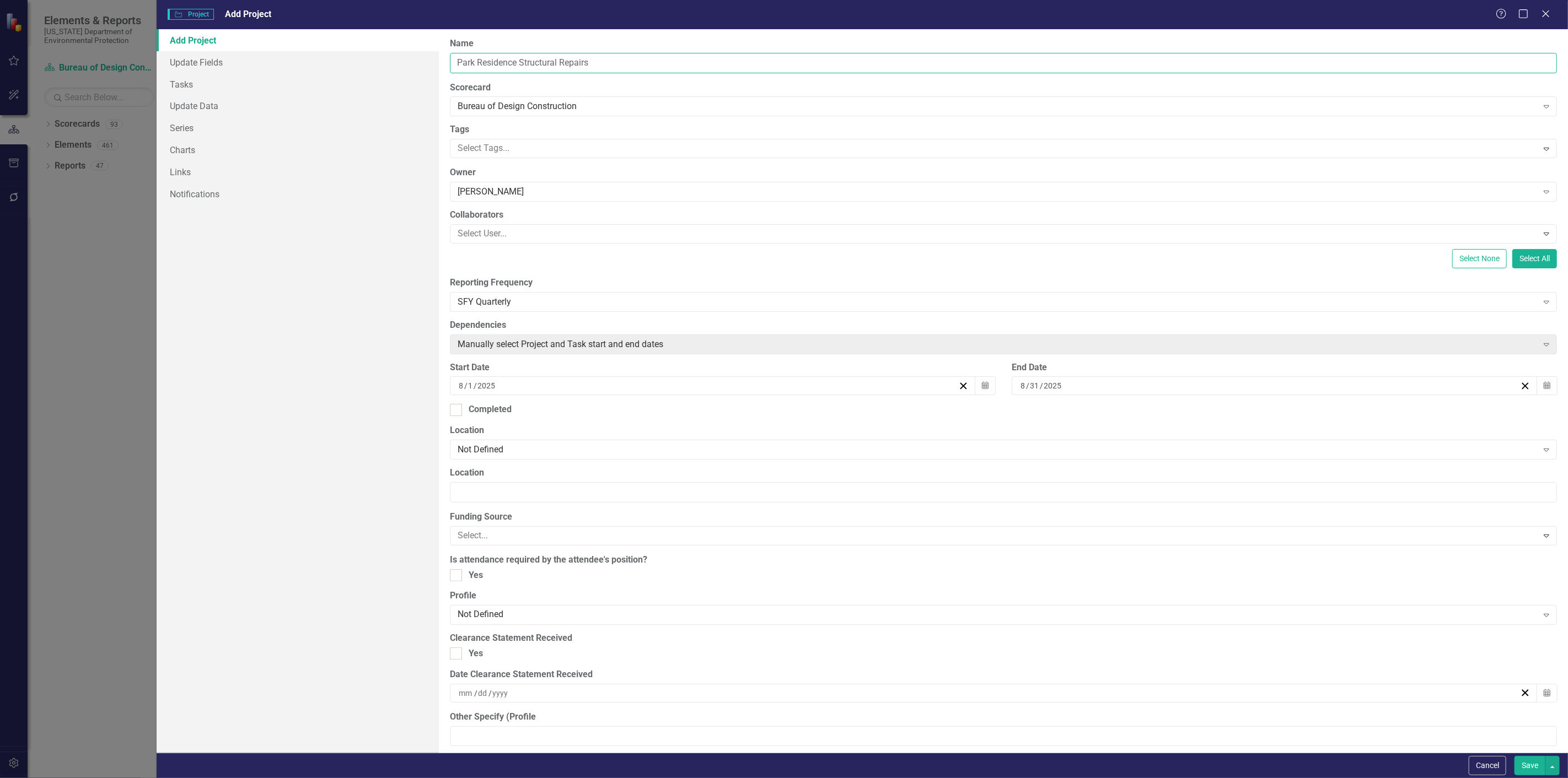
click at [473, 61] on input "Park Residence Structural Repairs" at bounding box center [1003, 63] width 1107 height 21
click at [519, 63] on input "Park Residence Structural Repairs" at bounding box center [1003, 63] width 1107 height 21
click at [531, 64] on input "Structural Repairs" at bounding box center [1003, 63] width 1107 height 21
type input "Structural Repairs-[GEOGRAPHIC_DATA]"
click at [1414, 739] on div "ClearPoint Can Do More! How ClearPoint Can Help Close Enterprise plans can auto…" at bounding box center [1003, 391] width 1129 height 724
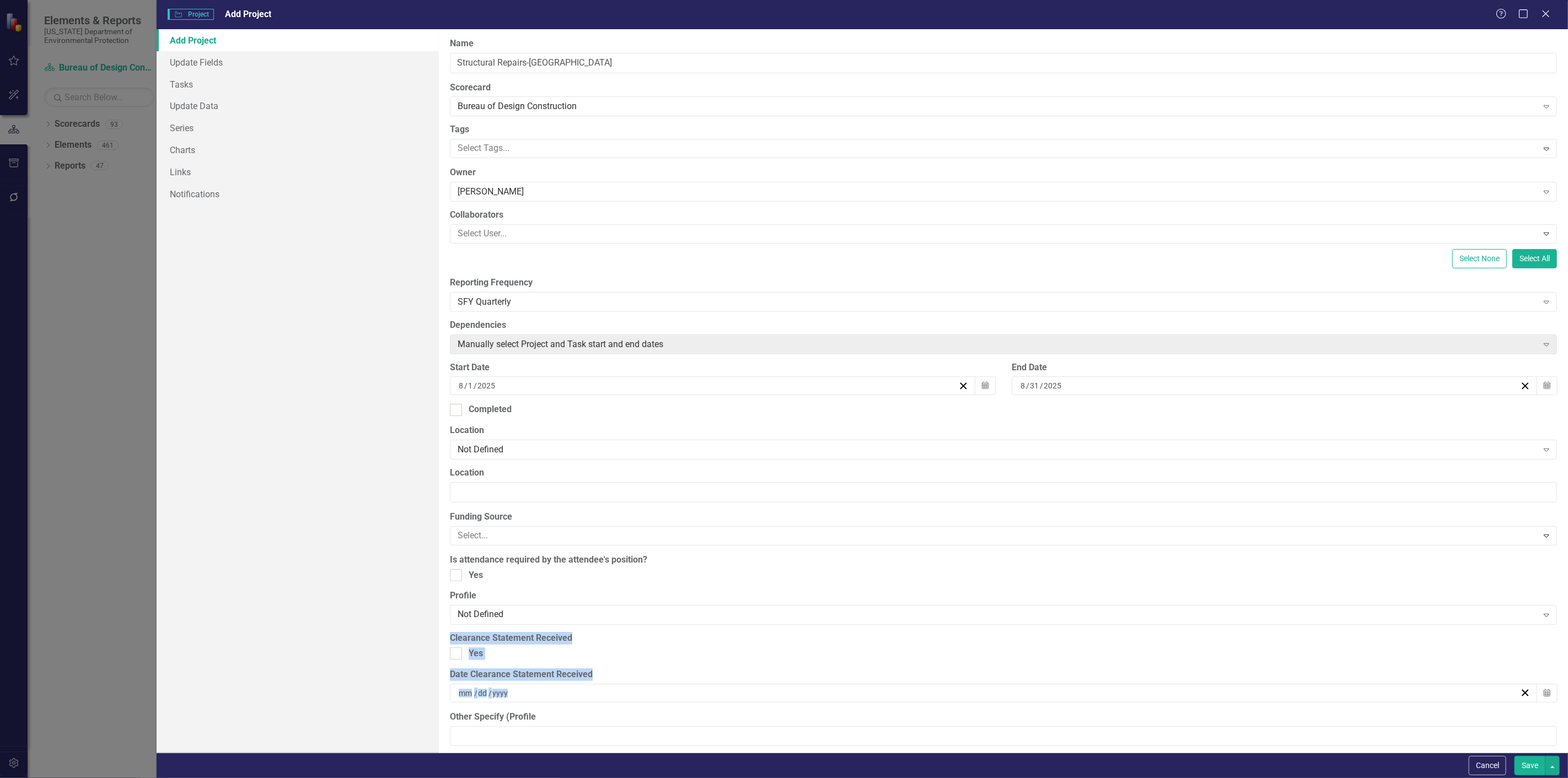
click at [1529, 757] on button "Save" at bounding box center [1529, 765] width 31 height 19
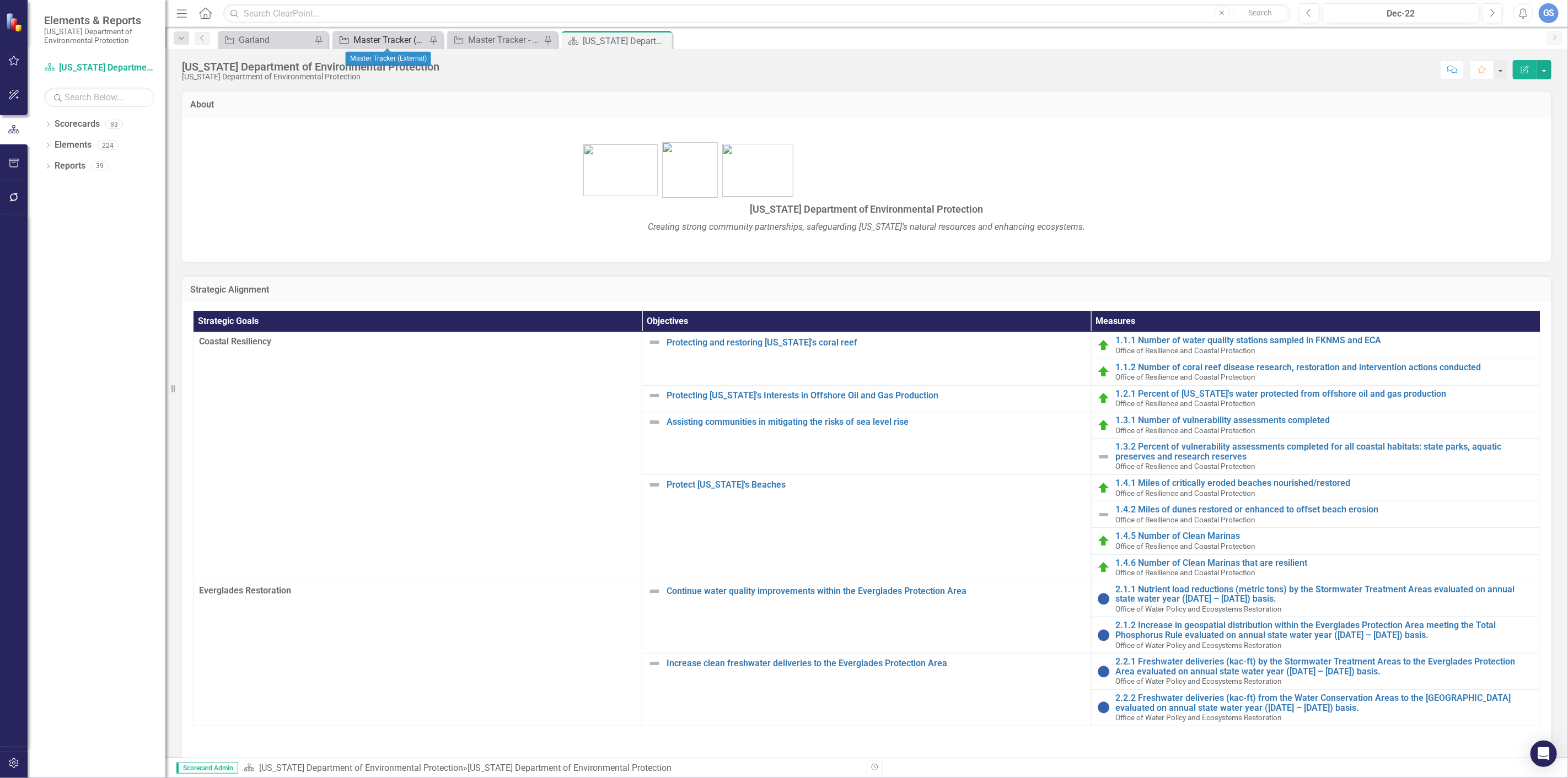
click at [386, 36] on div "Master Tracker (External)" at bounding box center [390, 40] width 73 height 14
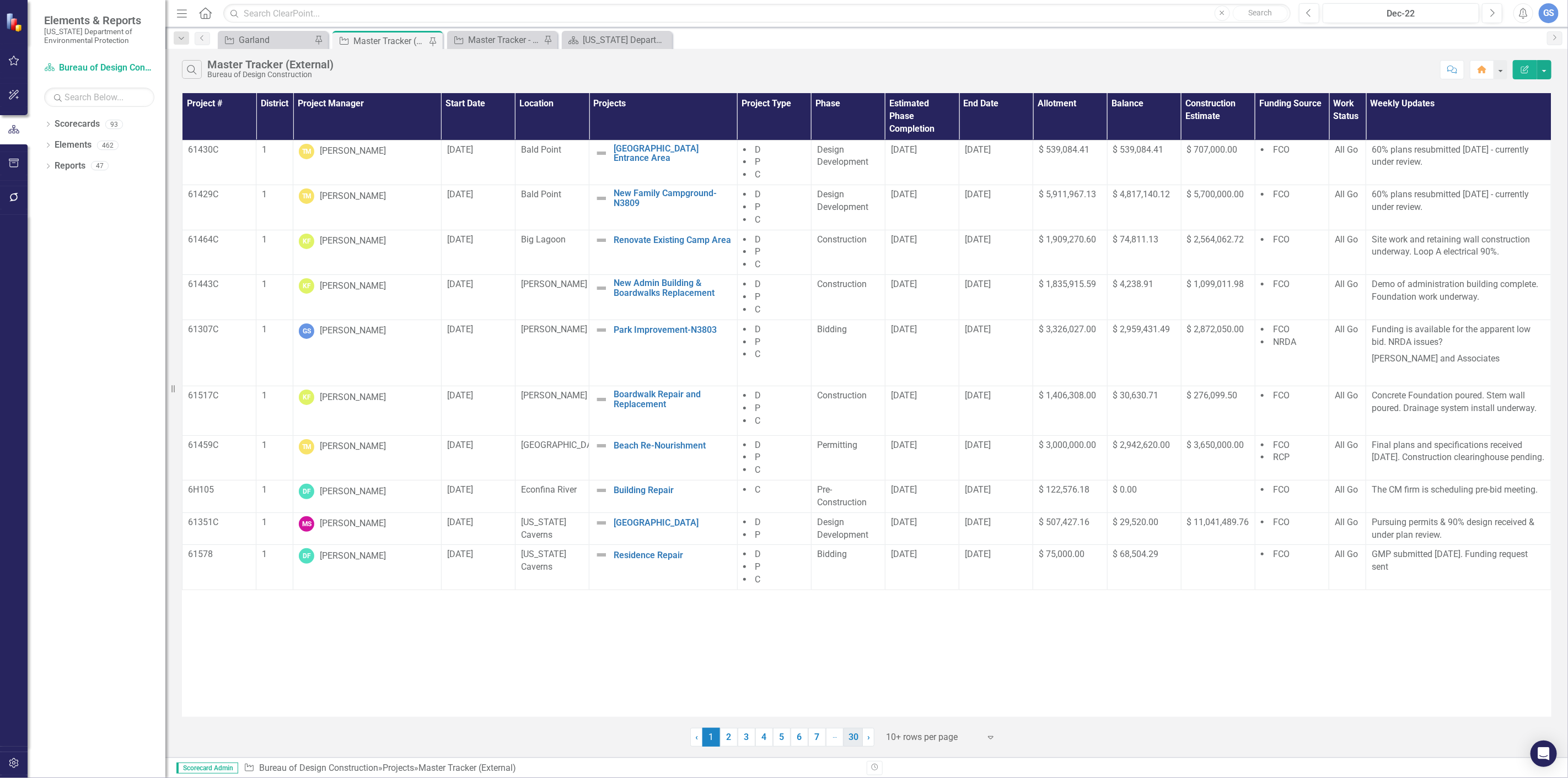
click at [852, 739] on link "30" at bounding box center [853, 737] width 19 height 19
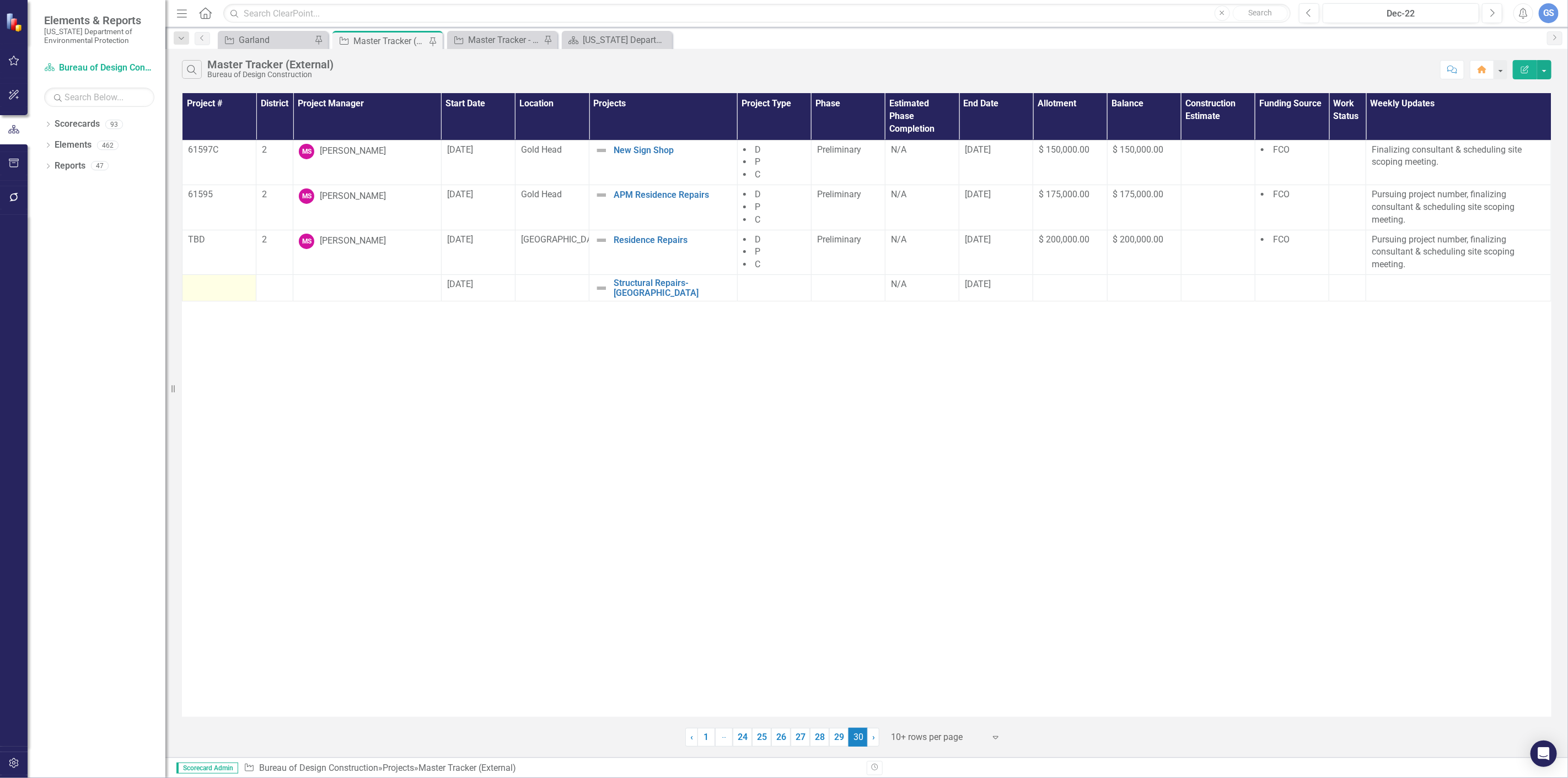
click at [215, 283] on div at bounding box center [219, 285] width 63 height 13
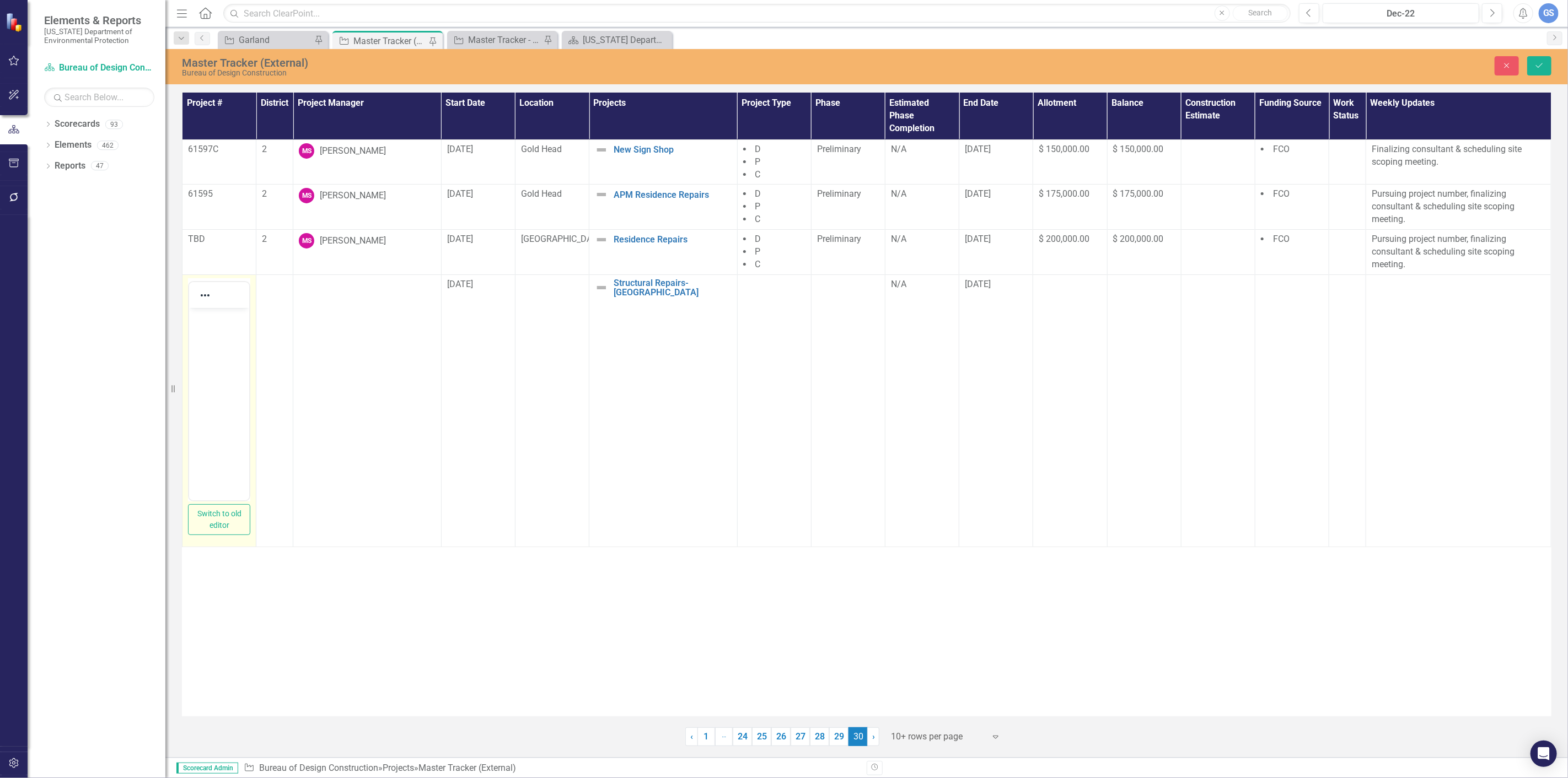
click at [195, 316] on p "Rich Text Area. Press ALT-0 for help." at bounding box center [218, 316] width 54 height 13
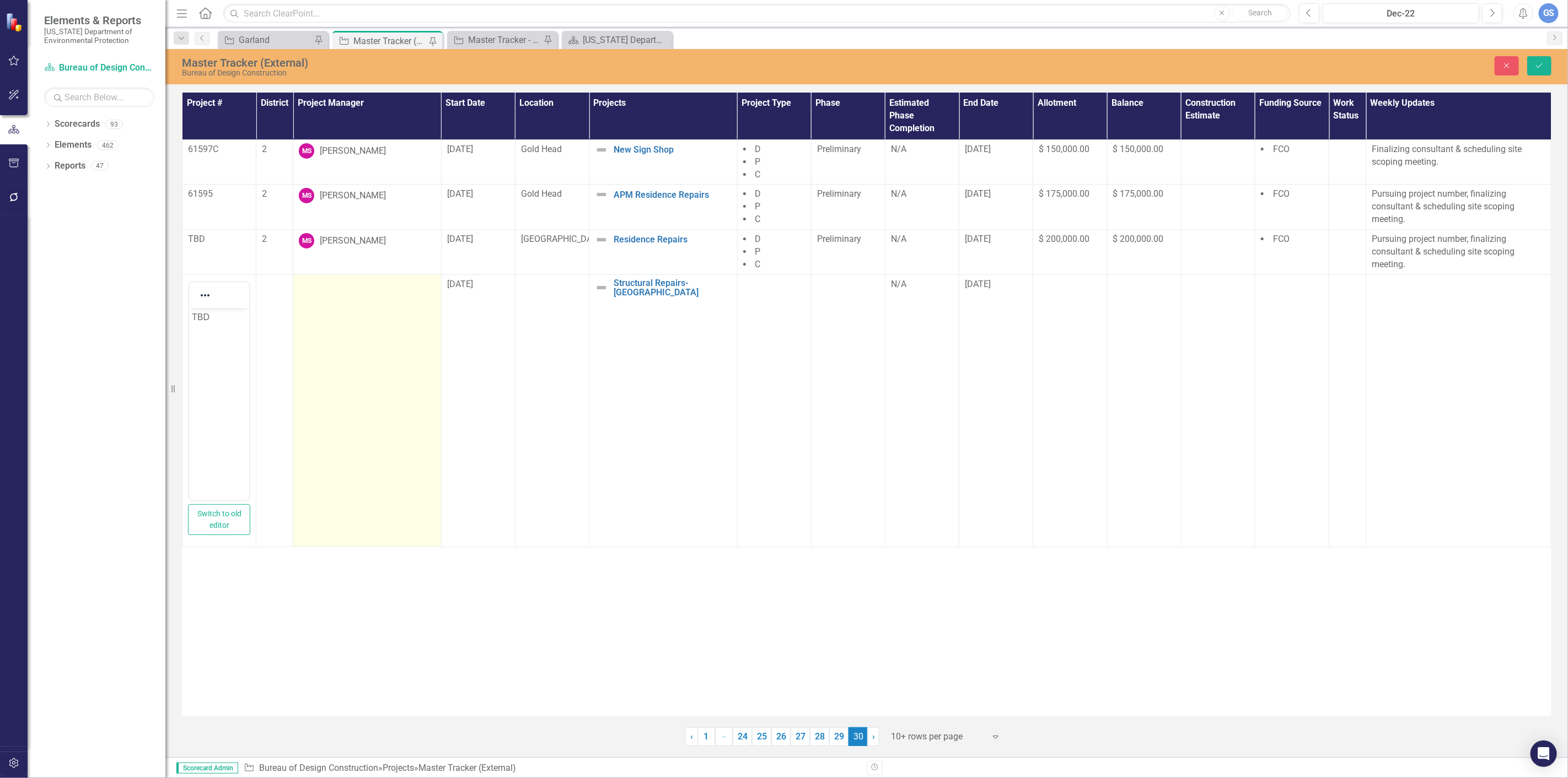
click at [322, 299] on td at bounding box center [367, 410] width 148 height 272
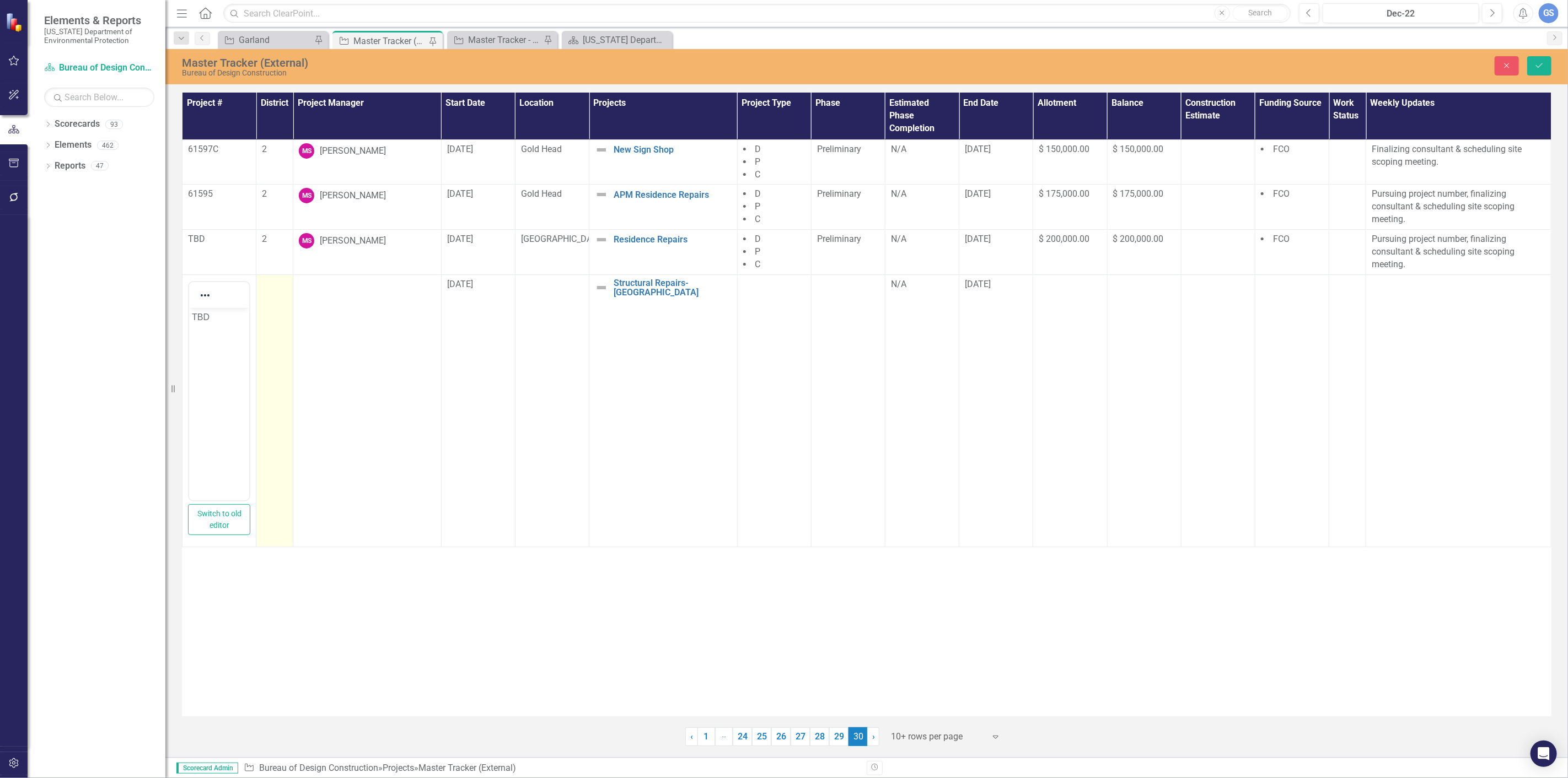
click at [267, 287] on div at bounding box center [275, 285] width 26 height 13
click at [271, 290] on icon "Expand" at bounding box center [274, 290] width 11 height 9
click at [274, 412] on div "5" at bounding box center [308, 416] width 71 height 13
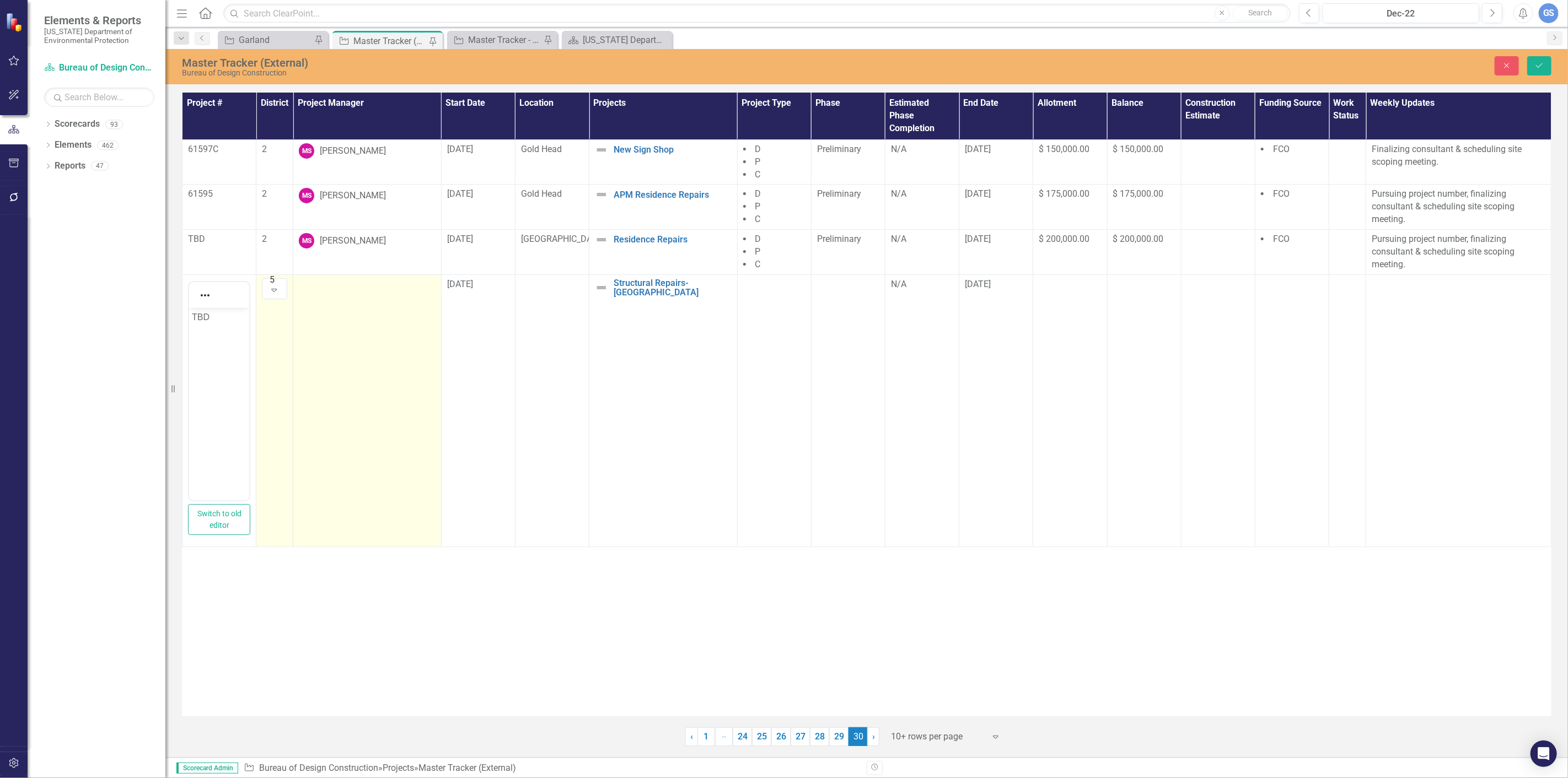
click at [322, 282] on div at bounding box center [367, 285] width 136 height 13
click at [427, 285] on icon "Expand" at bounding box center [425, 288] width 11 height 9
click at [313, 288] on div "Not Defined" at bounding box center [361, 288] width 109 height 13
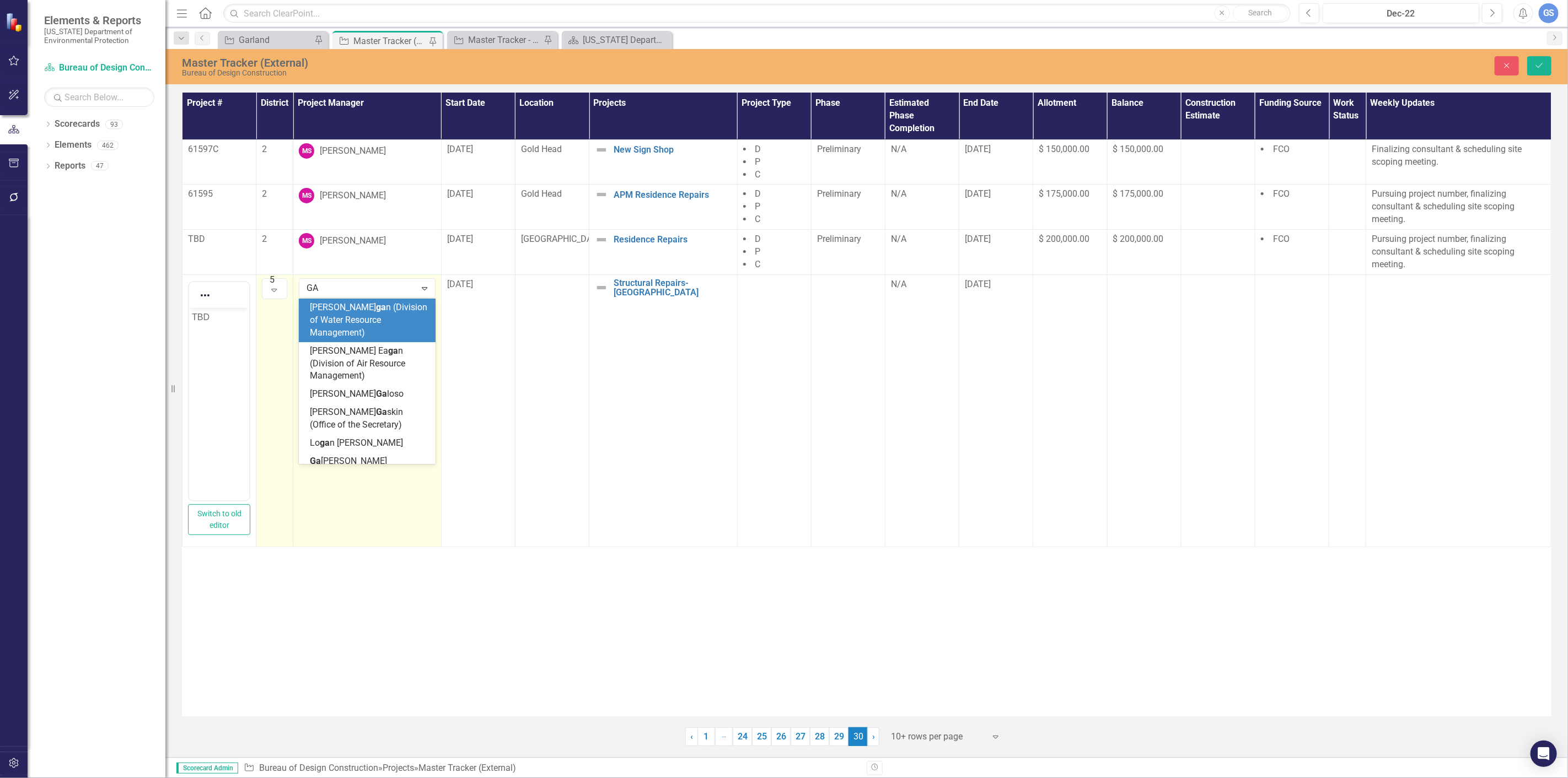
type input "GAR"
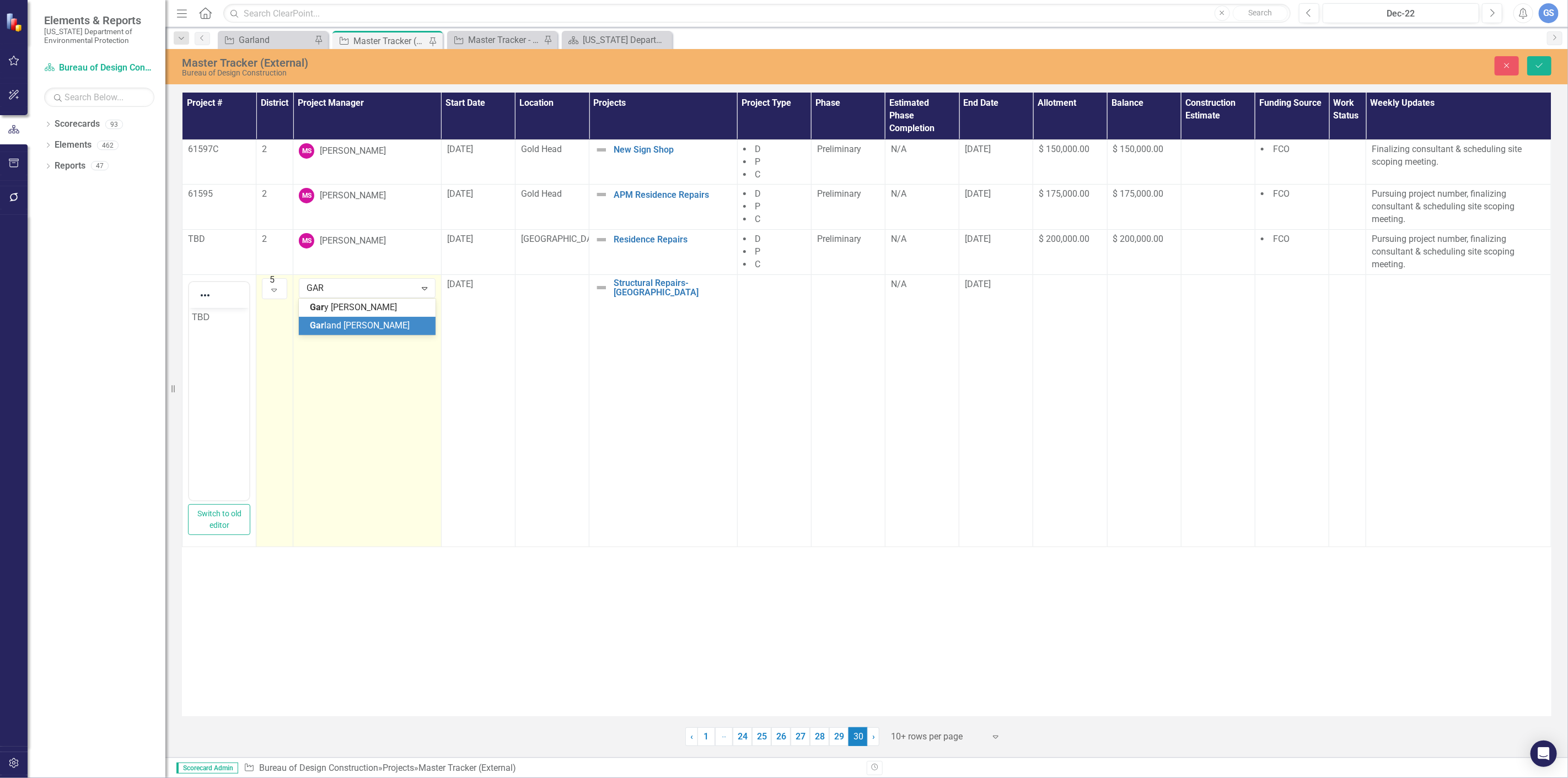
click at [370, 323] on div "Gar land [PERSON_NAME]" at bounding box center [369, 326] width 118 height 13
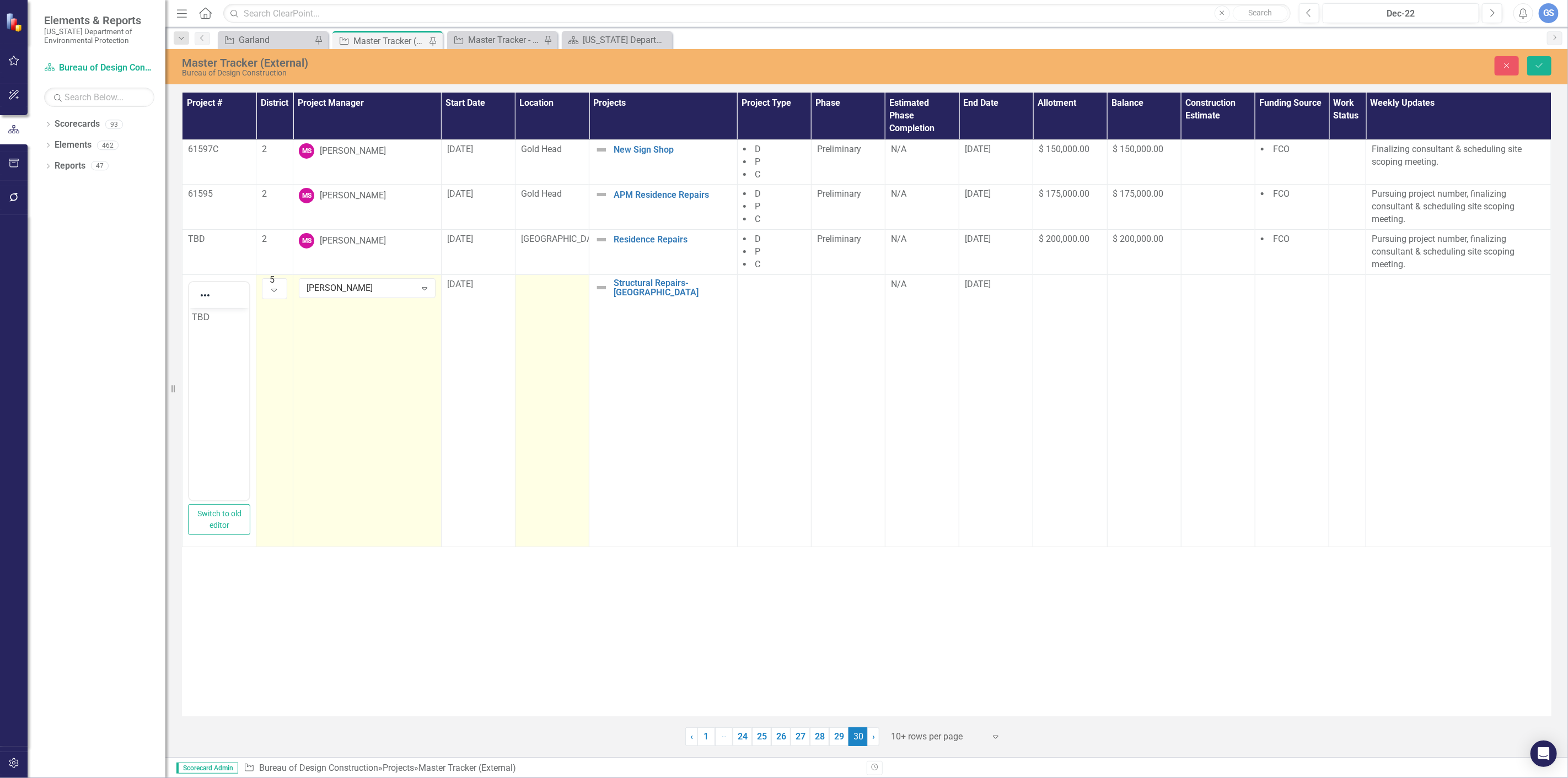
click at [534, 293] on td at bounding box center [552, 410] width 74 height 272
click at [534, 293] on td at bounding box center [552, 410] width 74 height 272
click at [573, 287] on icon "Expand" at bounding box center [573, 288] width 11 height 9
click at [564, 769] on div "Pennekamp" at bounding box center [567, 775] width 71 height 13
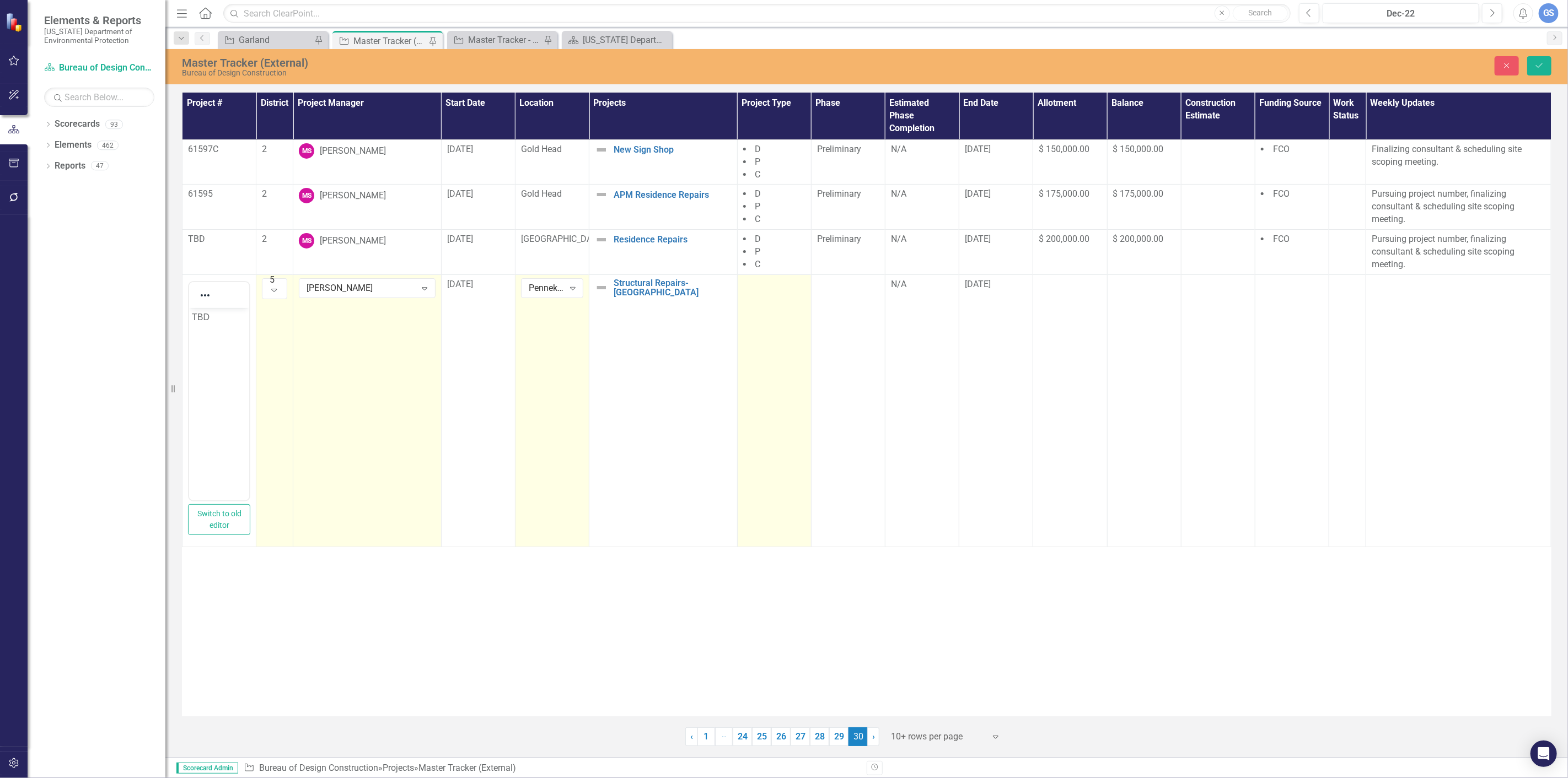
click at [753, 285] on div at bounding box center [775, 285] width 63 height 13
click at [792, 287] on icon at bounding box center [795, 288] width 6 height 3
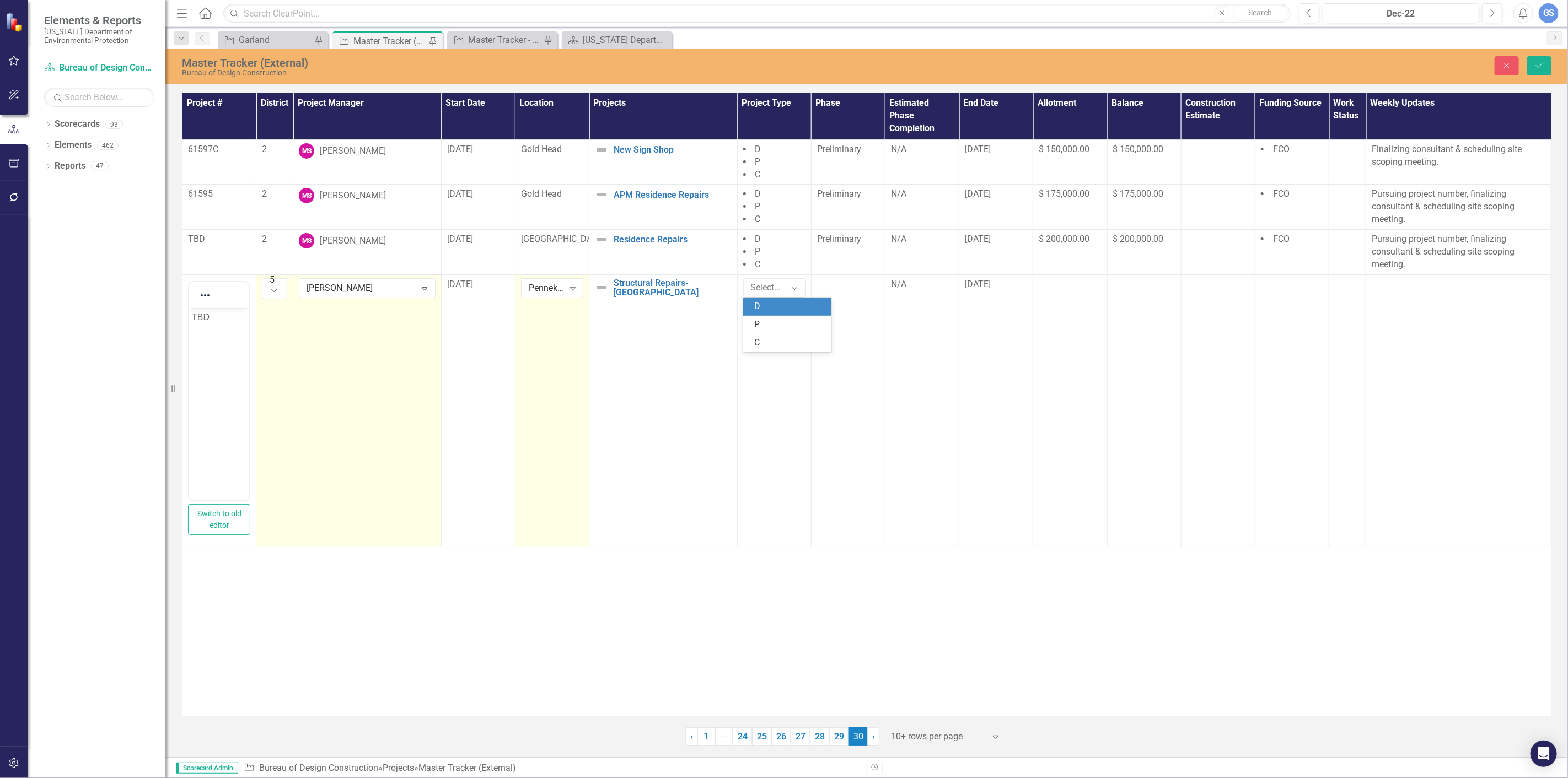
click at [761, 308] on div "D" at bounding box center [789, 306] width 71 height 13
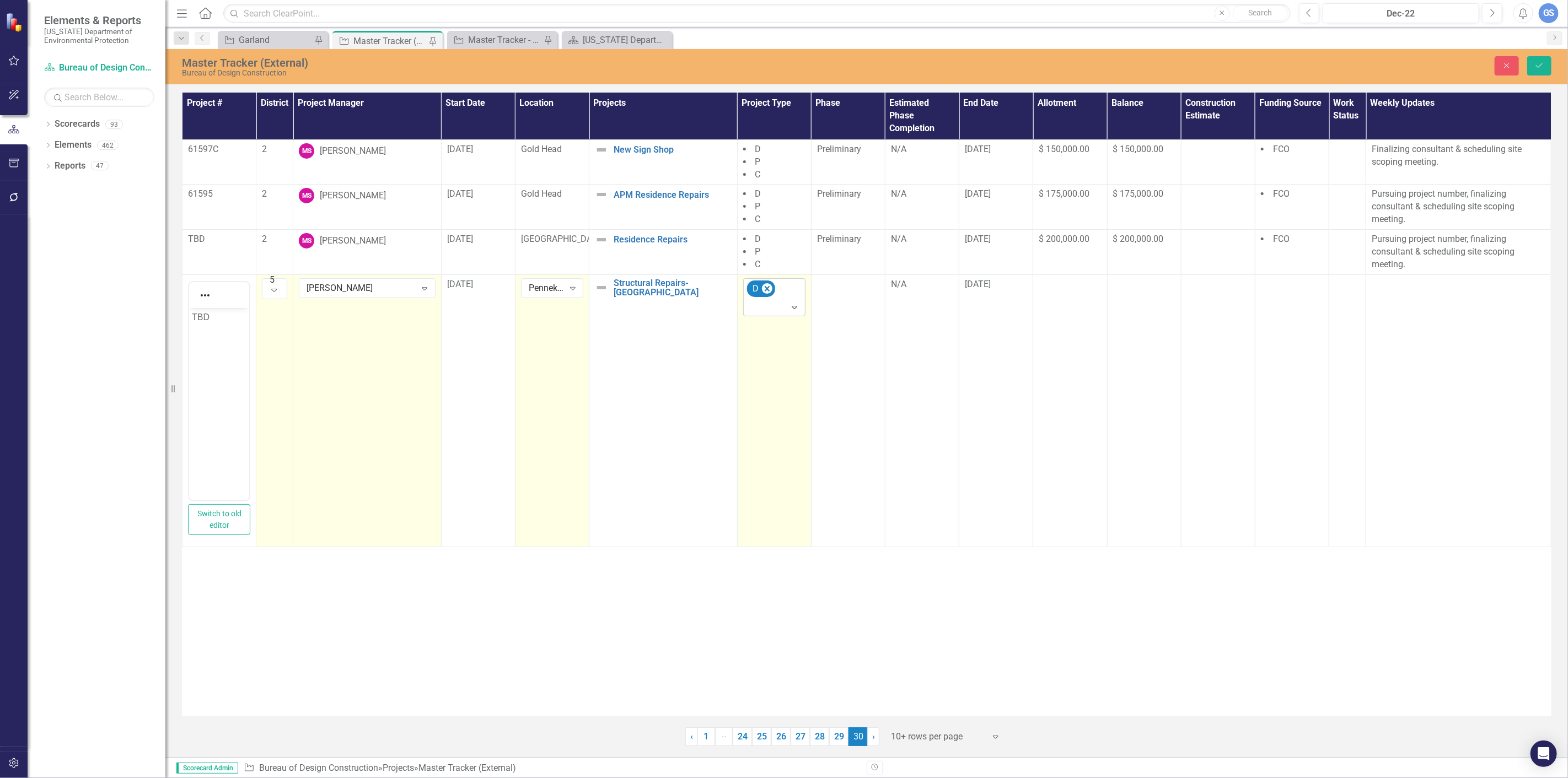
click at [792, 303] on icon "Expand" at bounding box center [795, 307] width 11 height 9
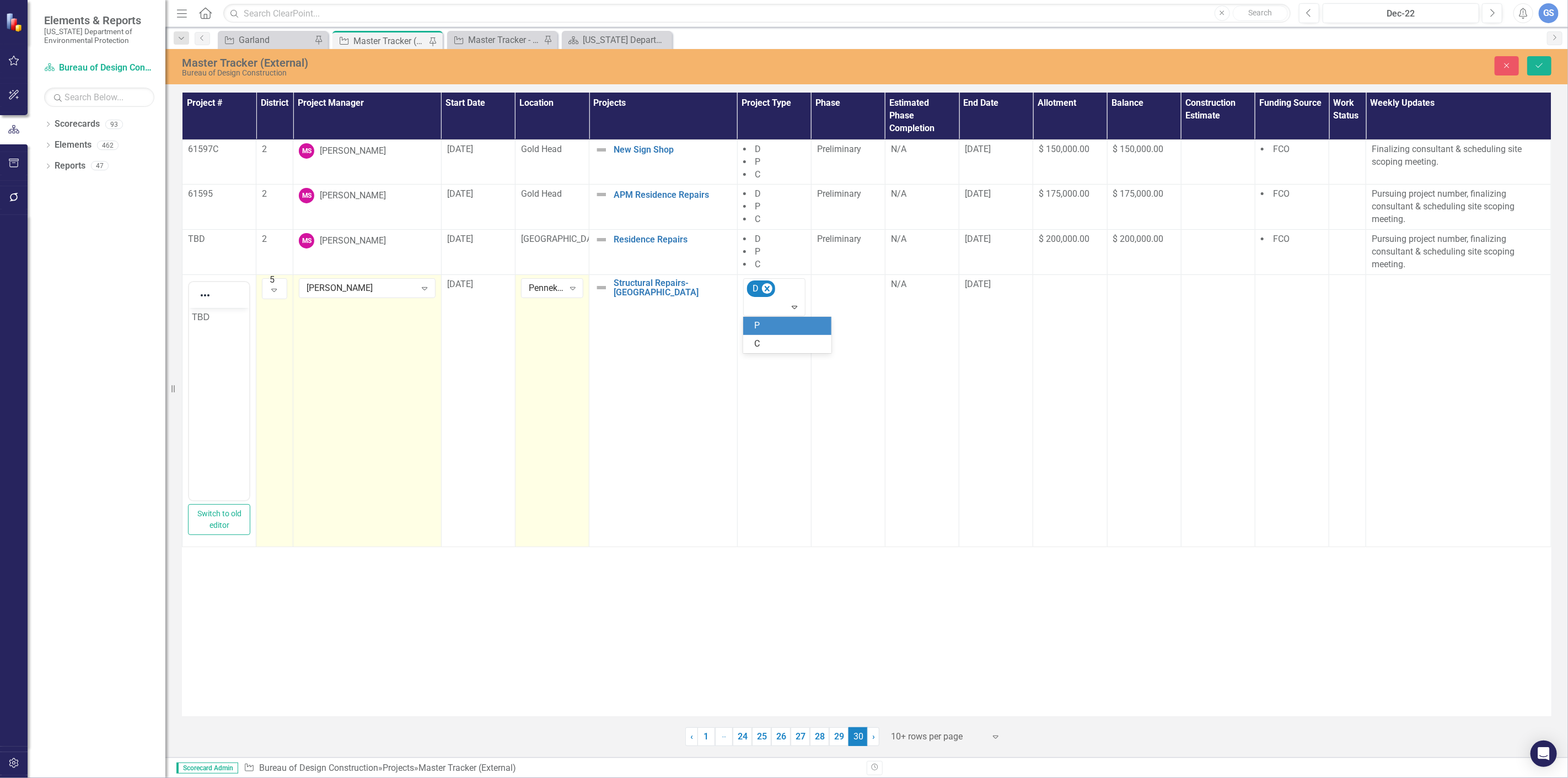
click at [763, 327] on div "P" at bounding box center [789, 326] width 71 height 13
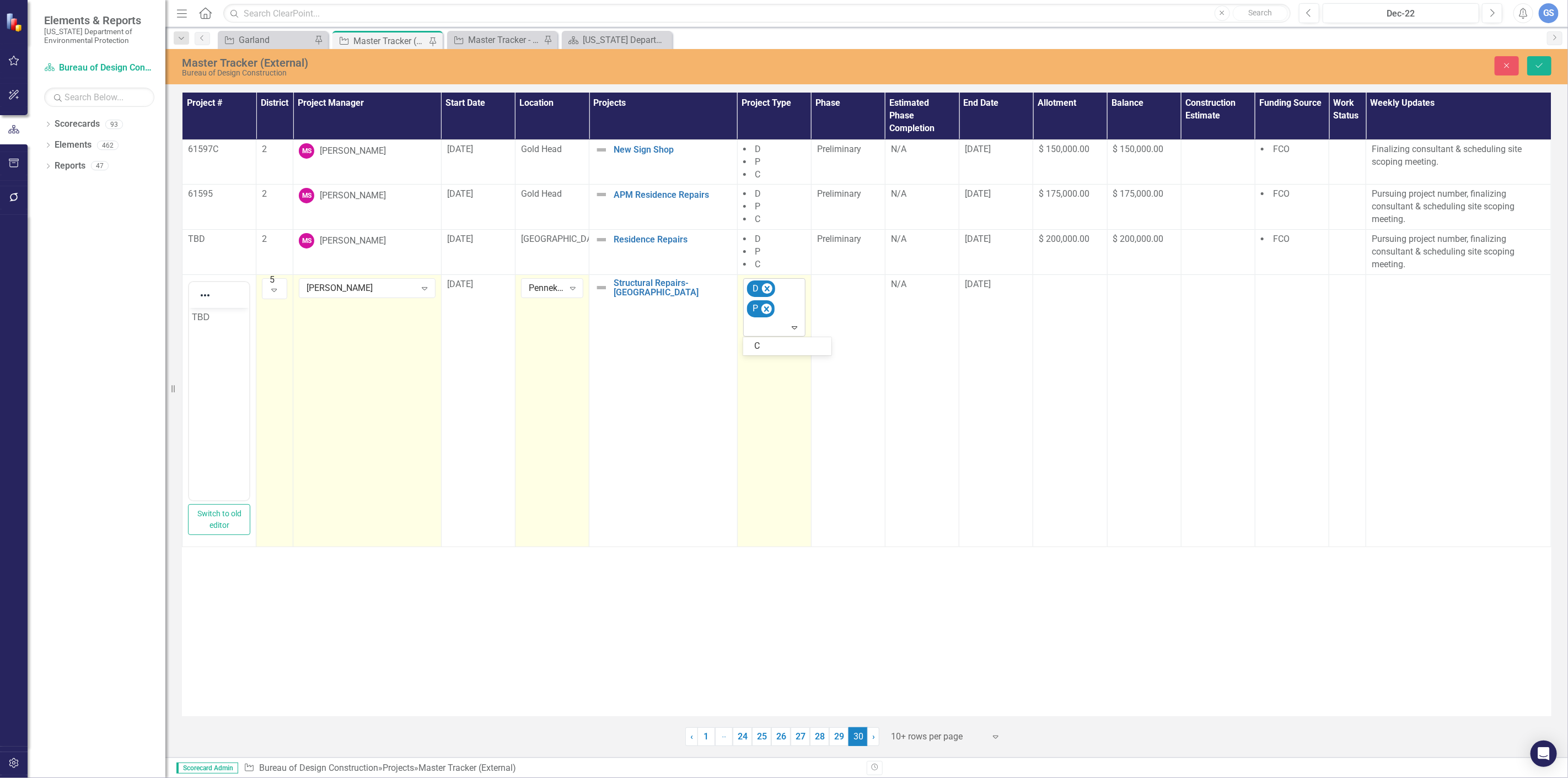
click at [792, 325] on icon "Expand" at bounding box center [795, 327] width 11 height 9
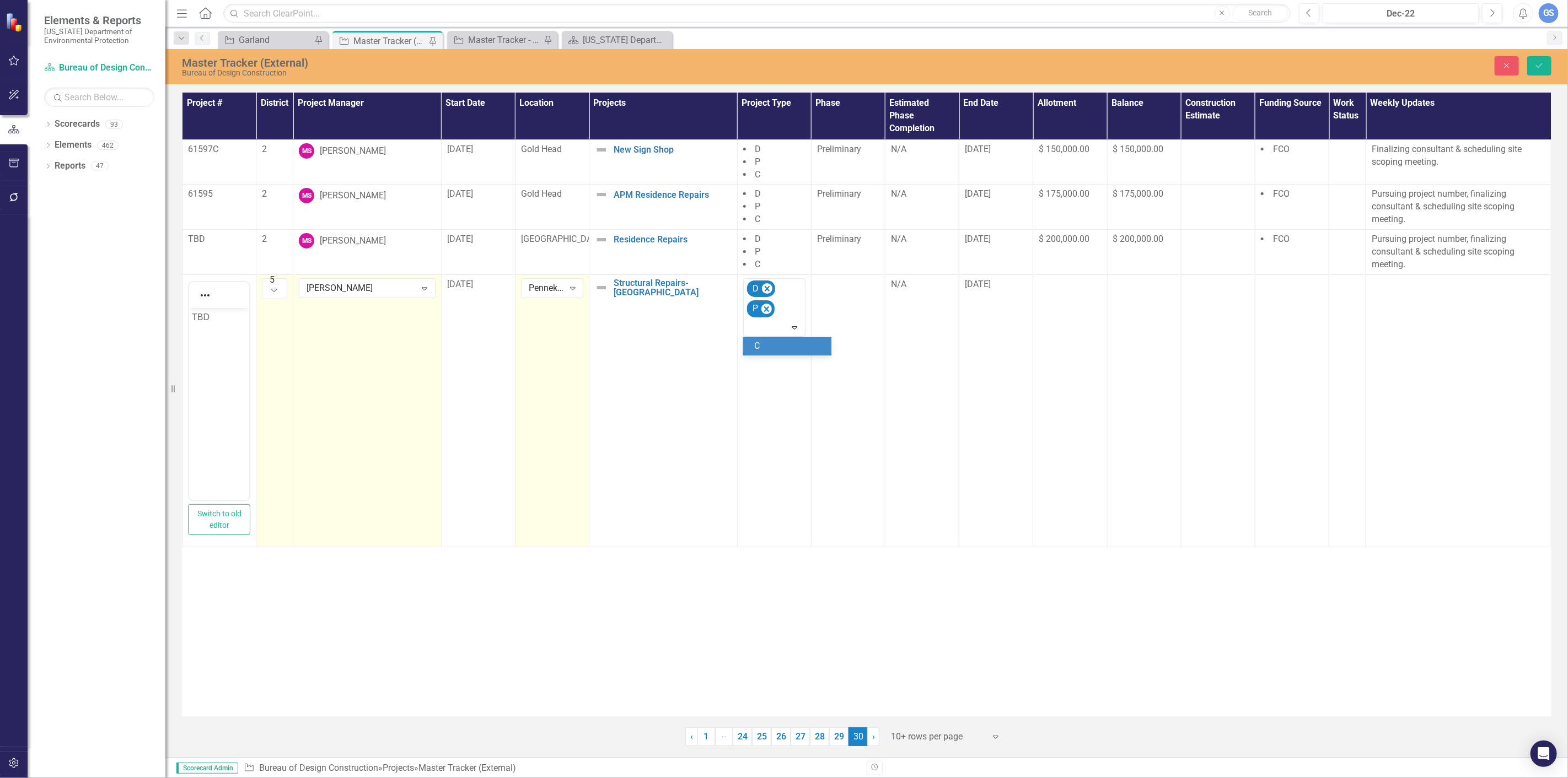
click at [758, 343] on div "C" at bounding box center [789, 346] width 71 height 13
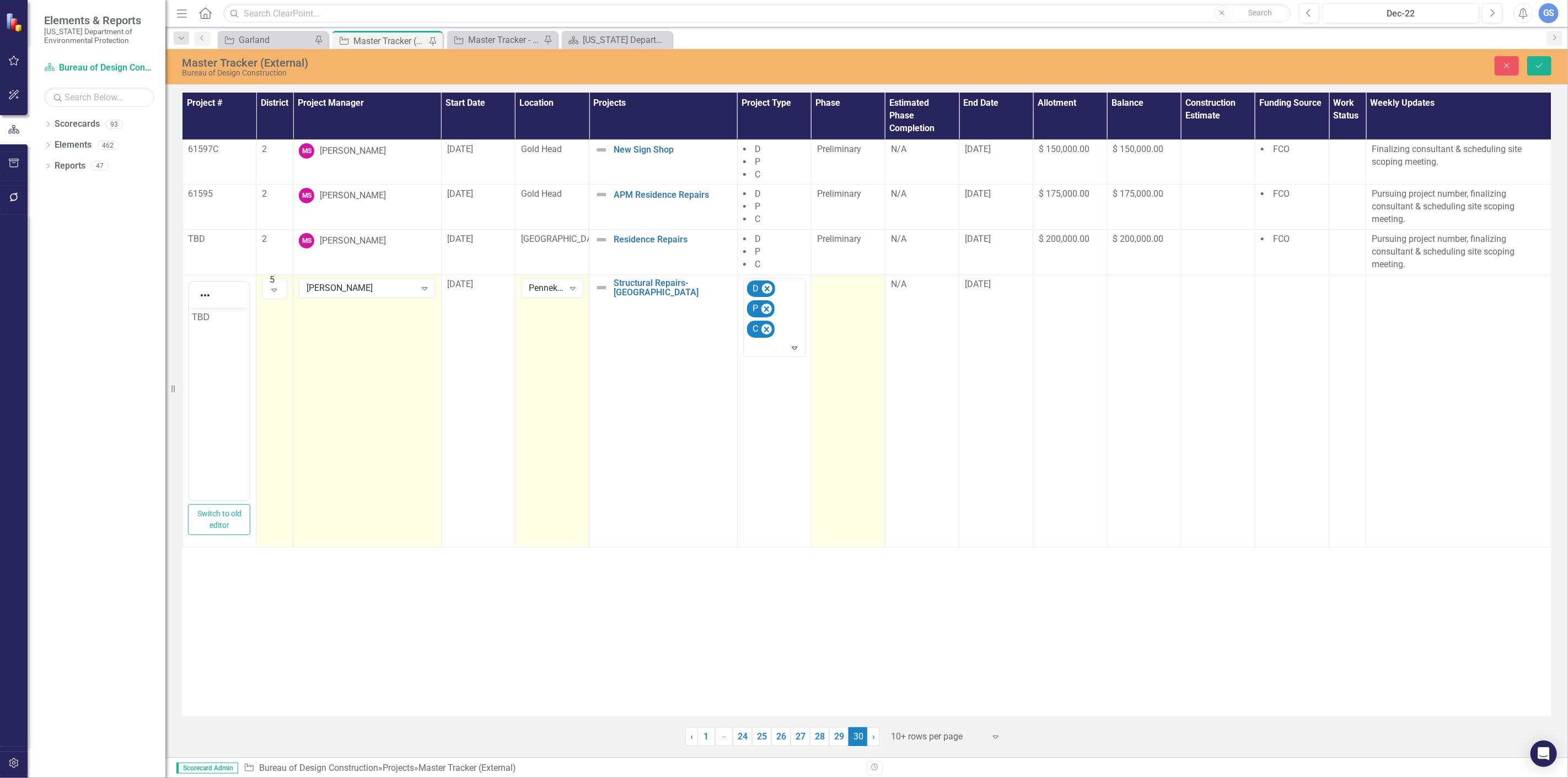
click at [835, 308] on td at bounding box center [848, 410] width 74 height 272
click at [866, 289] on icon "Expand" at bounding box center [868, 288] width 11 height 9
click at [840, 338] on div "Preliminary" at bounding box center [863, 344] width 71 height 13
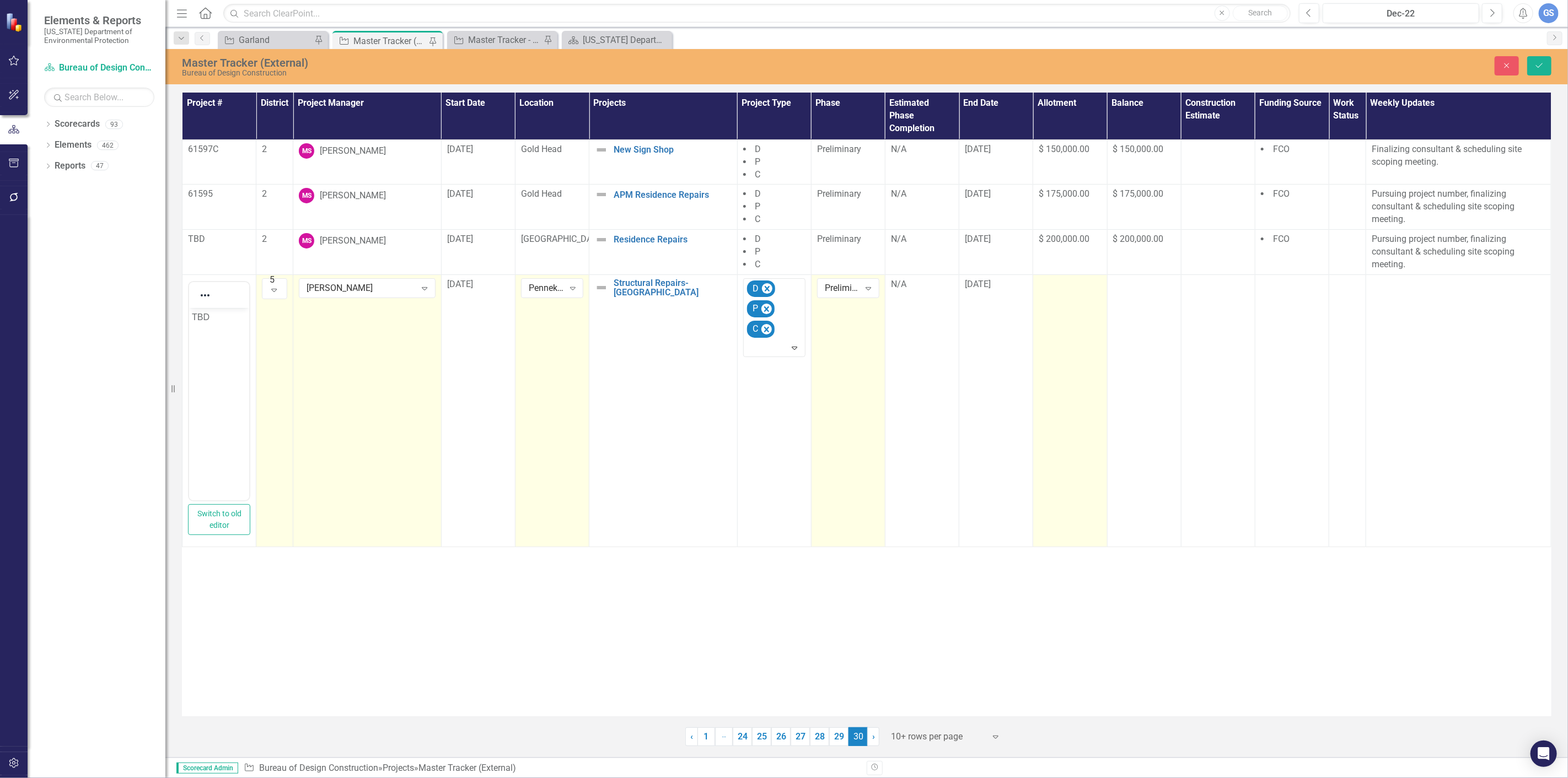
click at [1067, 285] on div at bounding box center [1070, 285] width 63 height 13
type input "-1"
click at [1089, 290] on input "-1" at bounding box center [1070, 288] width 63 height 21
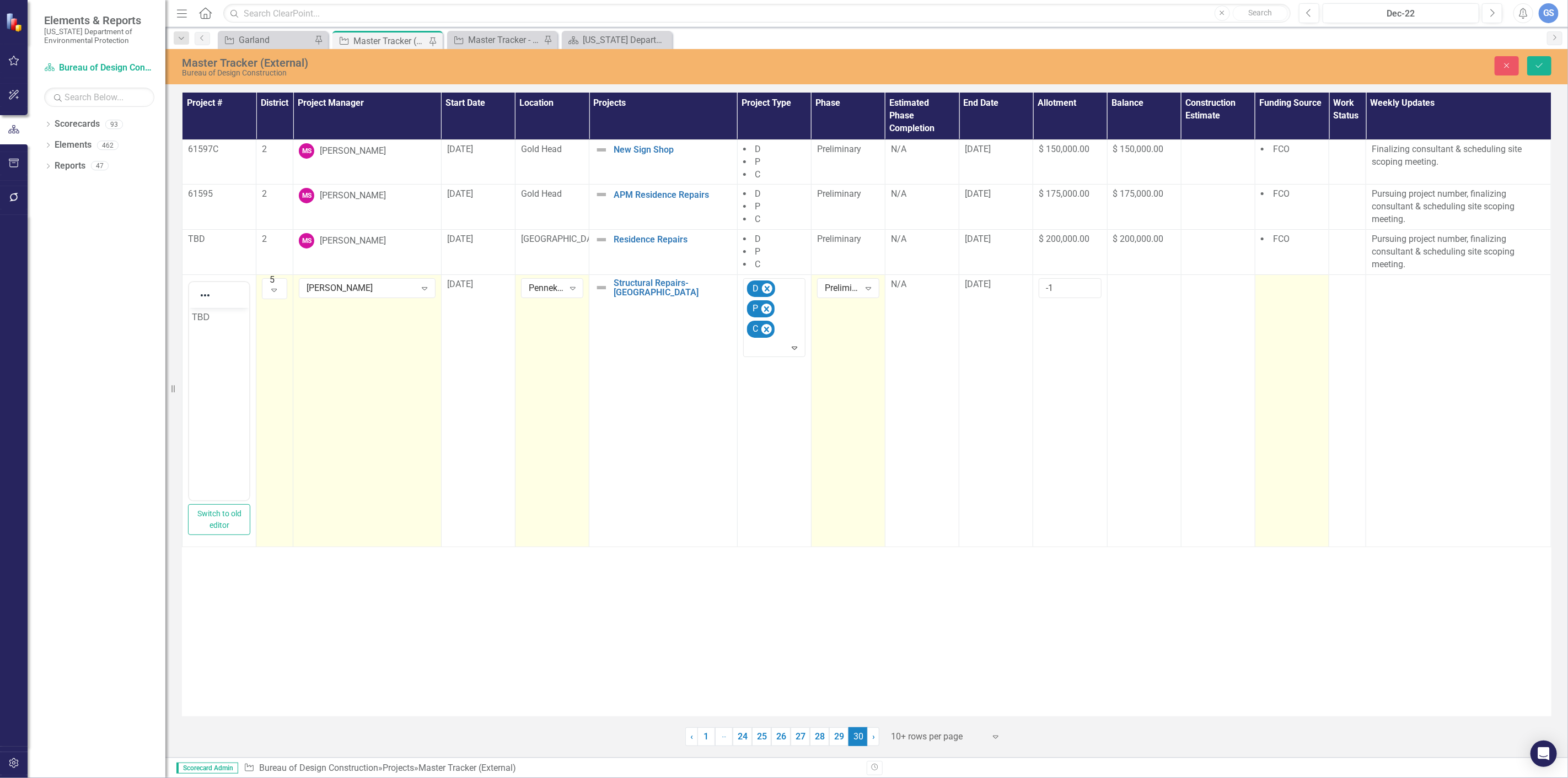
click at [1274, 286] on div at bounding box center [1292, 285] width 63 height 13
click at [1312, 284] on icon "Expand" at bounding box center [1313, 288] width 11 height 9
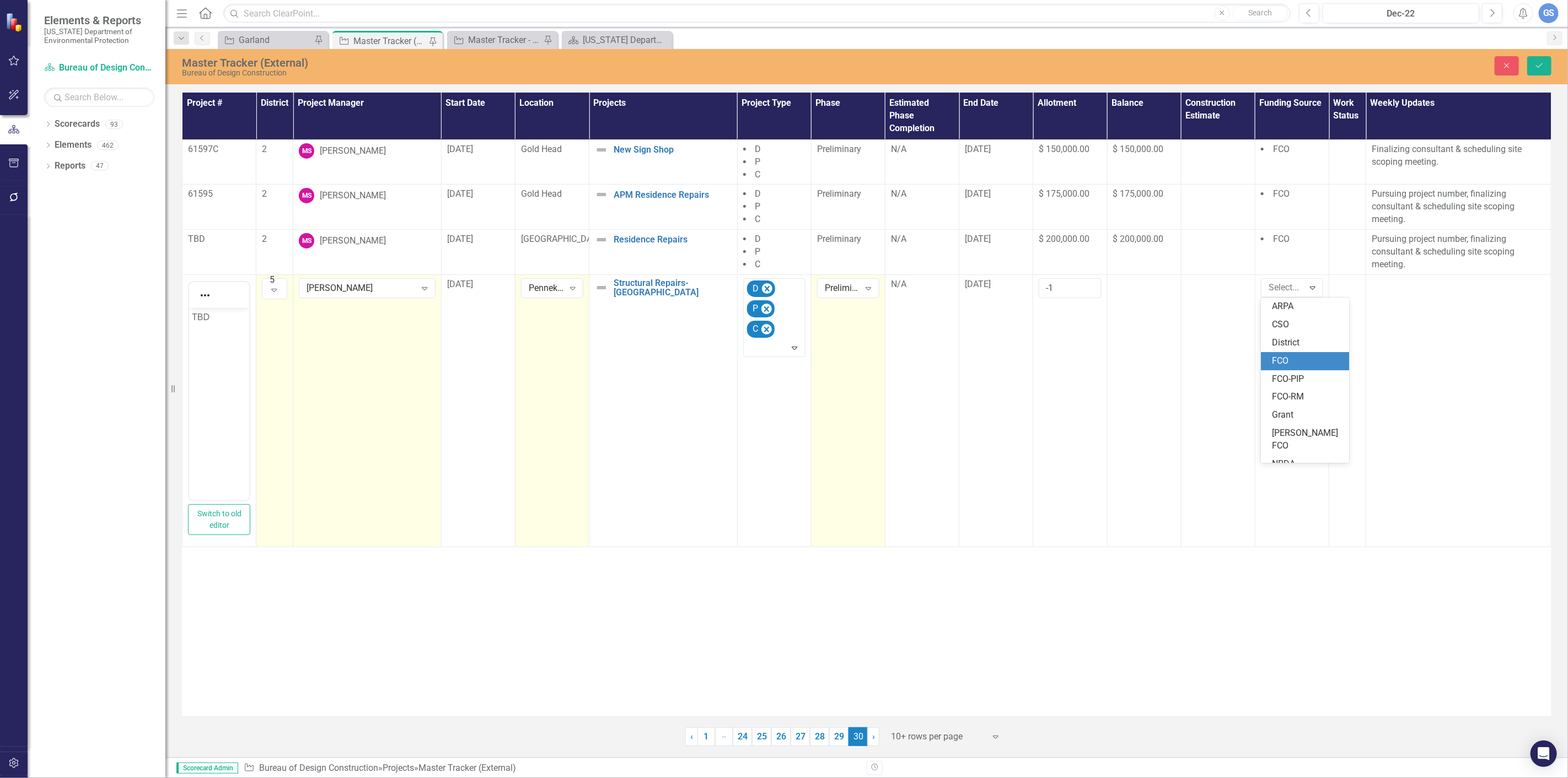
click at [1286, 355] on div "FCO" at bounding box center [1307, 361] width 71 height 13
click at [1534, 64] on button "Save" at bounding box center [1539, 66] width 24 height 19
